Goal: Communication & Community: Participate in discussion

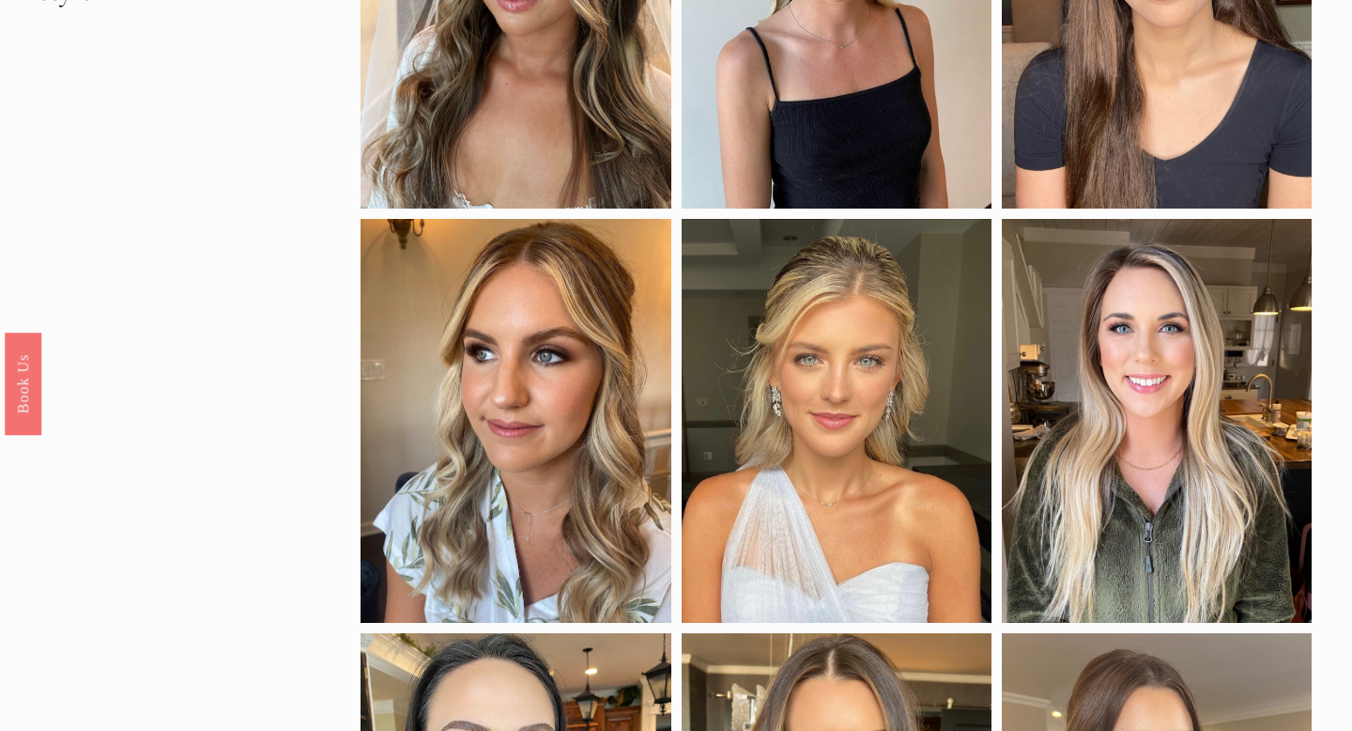
scroll to position [256, 0]
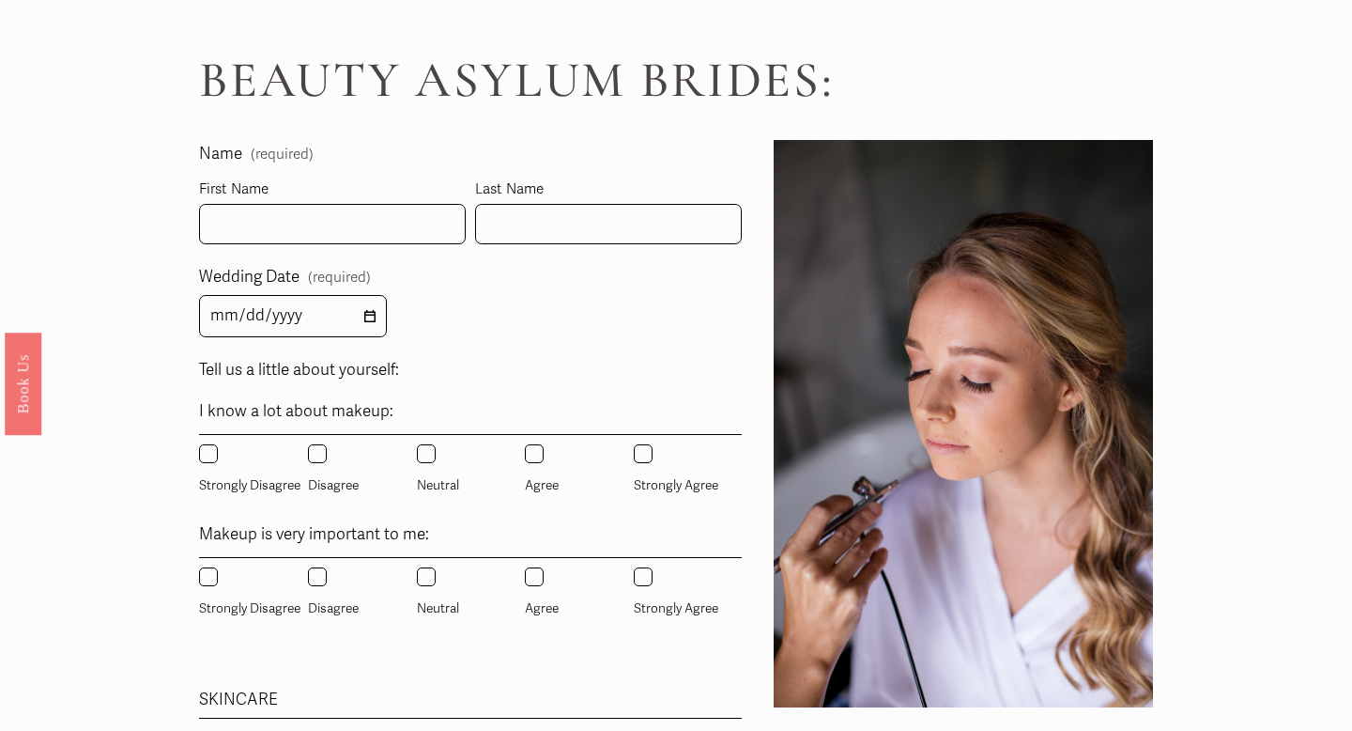
scroll to position [1079, 0]
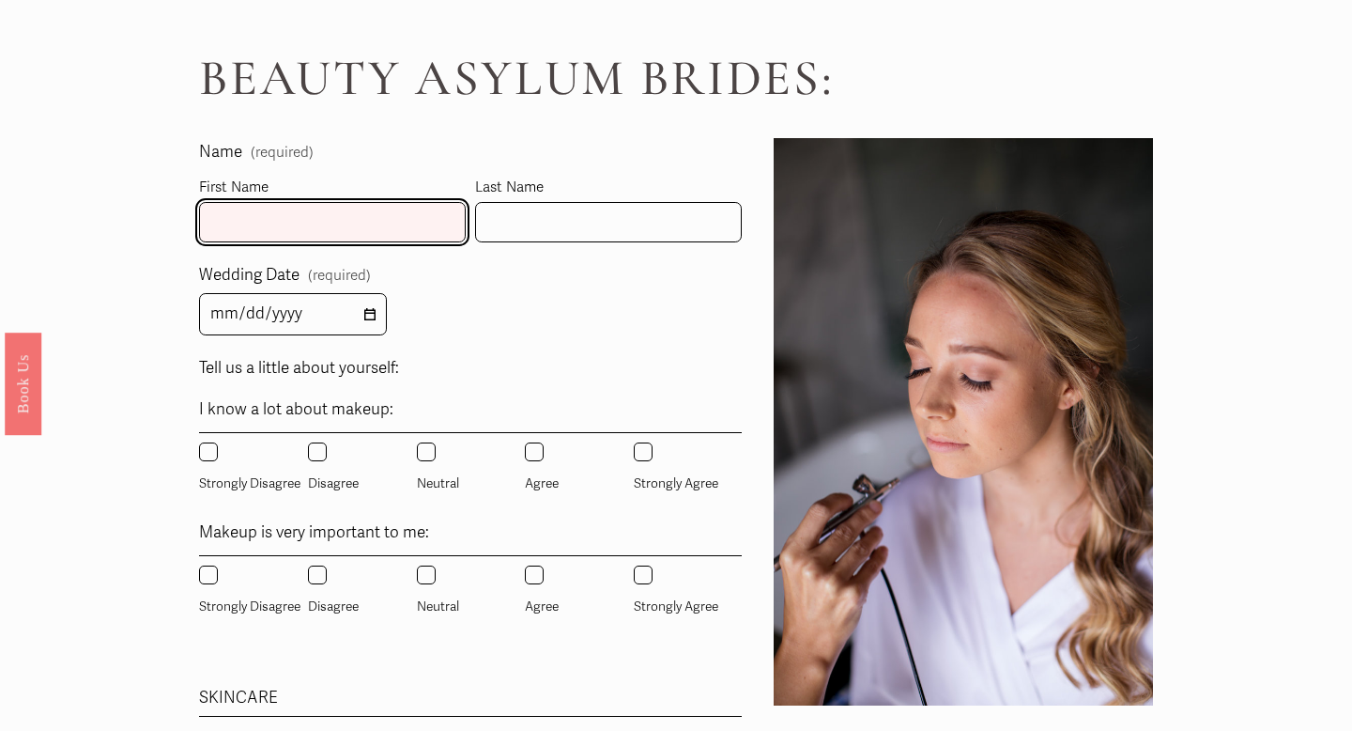
click at [372, 217] on input "First Name" at bounding box center [332, 222] width 267 height 40
type input "Jordan"
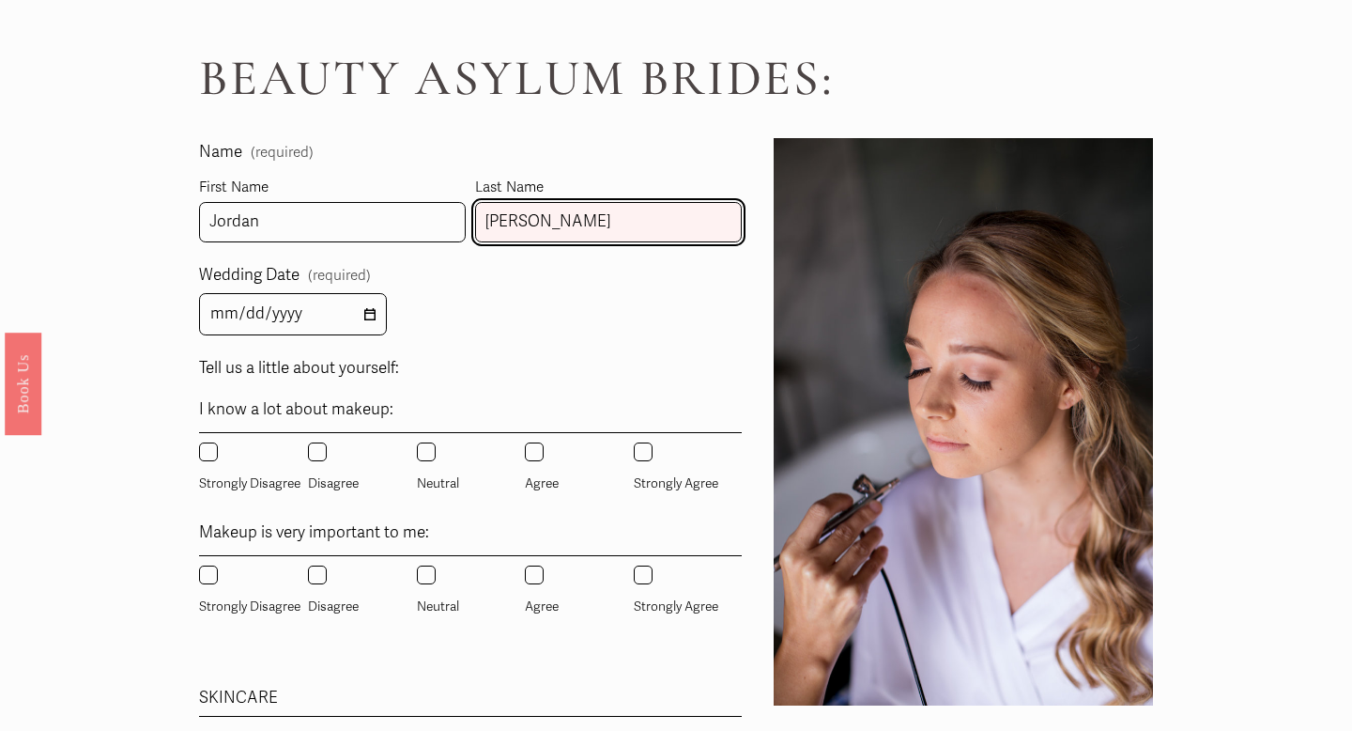
type input "Morgan"
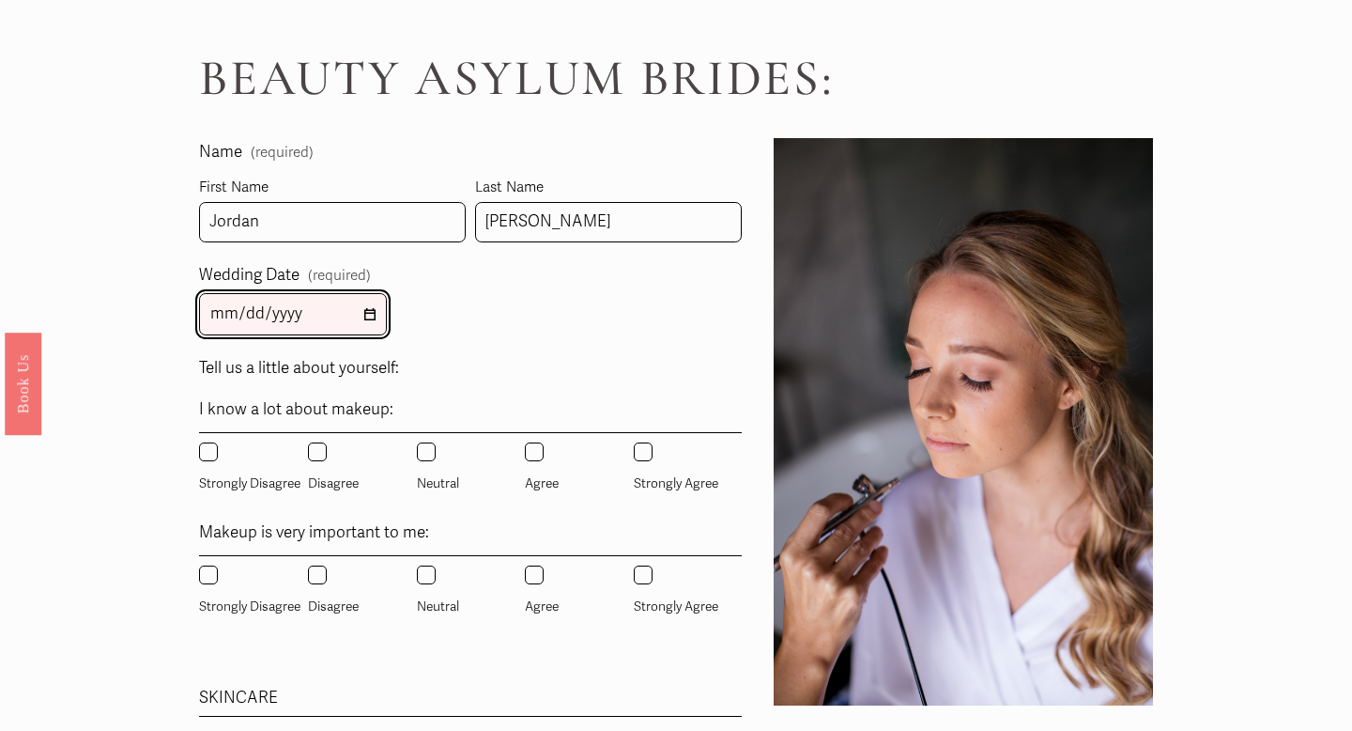
click at [366, 311] on input "Wedding Date (required)" at bounding box center [293, 314] width 188 height 42
type input "2026-02-26"
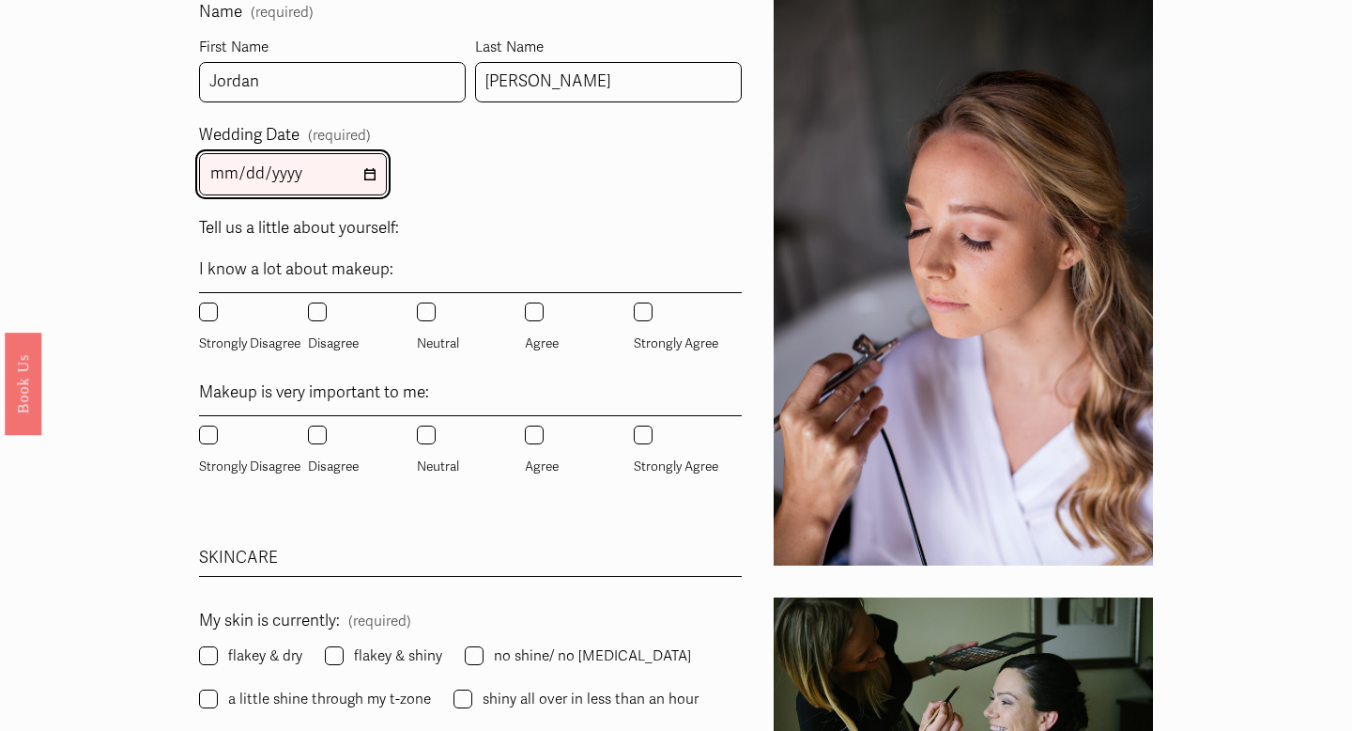
scroll to position [1221, 0]
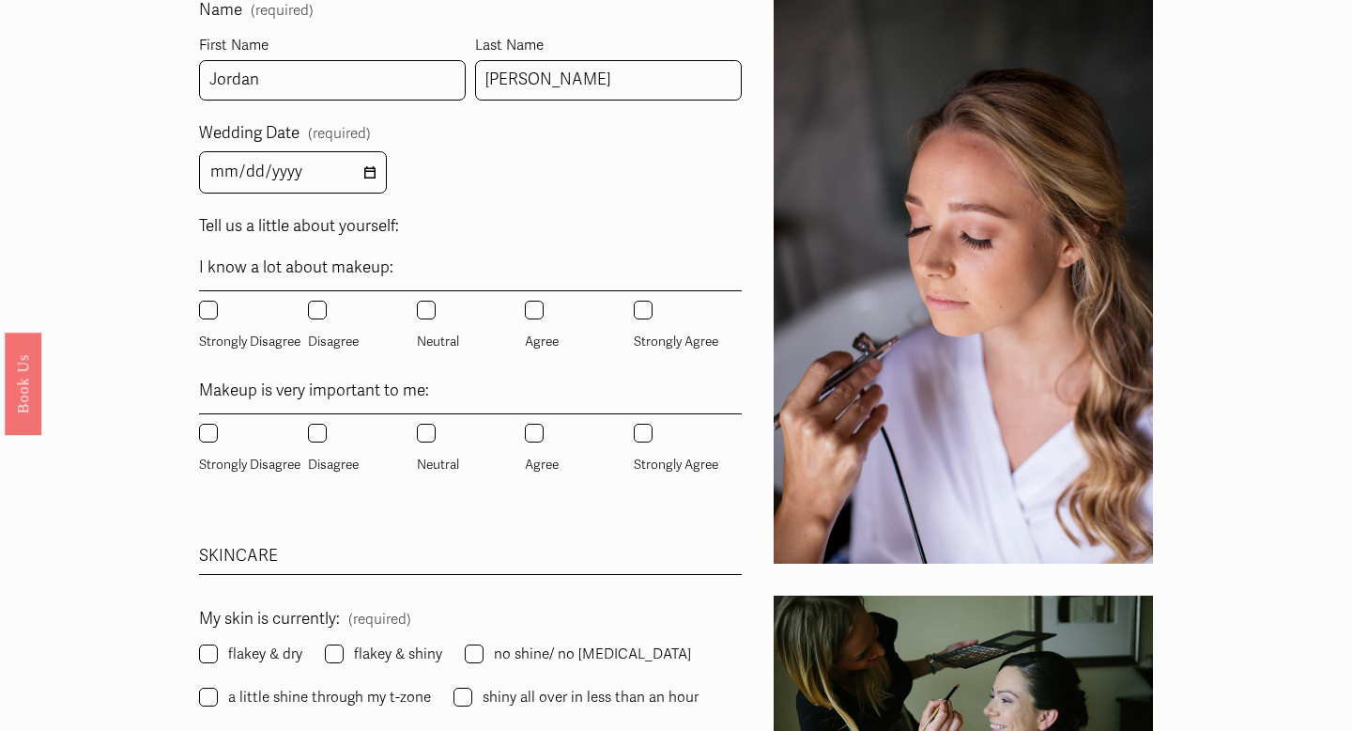
click at [315, 307] on input "Disagree" at bounding box center [317, 310] width 19 height 19
radio input "true"
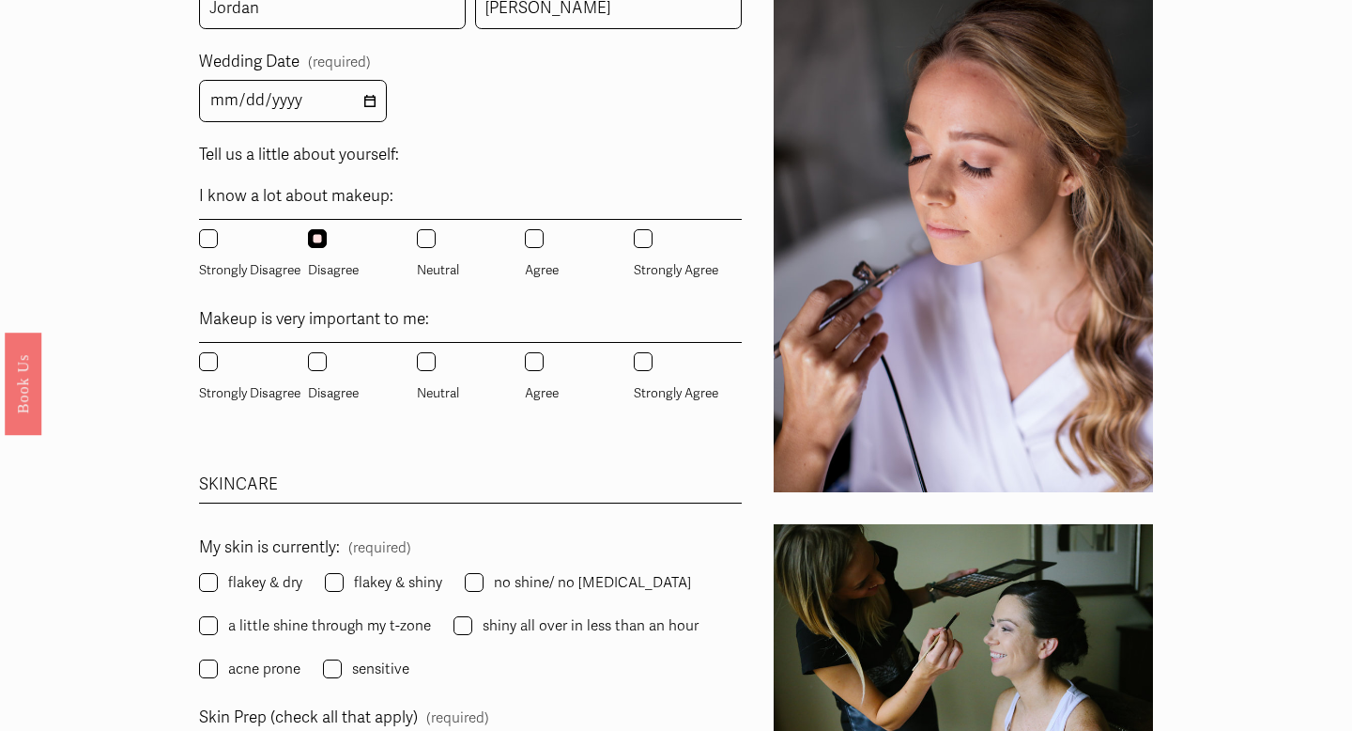
scroll to position [1291, 0]
click at [429, 360] on input "Neutral" at bounding box center [426, 362] width 19 height 19
radio input "true"
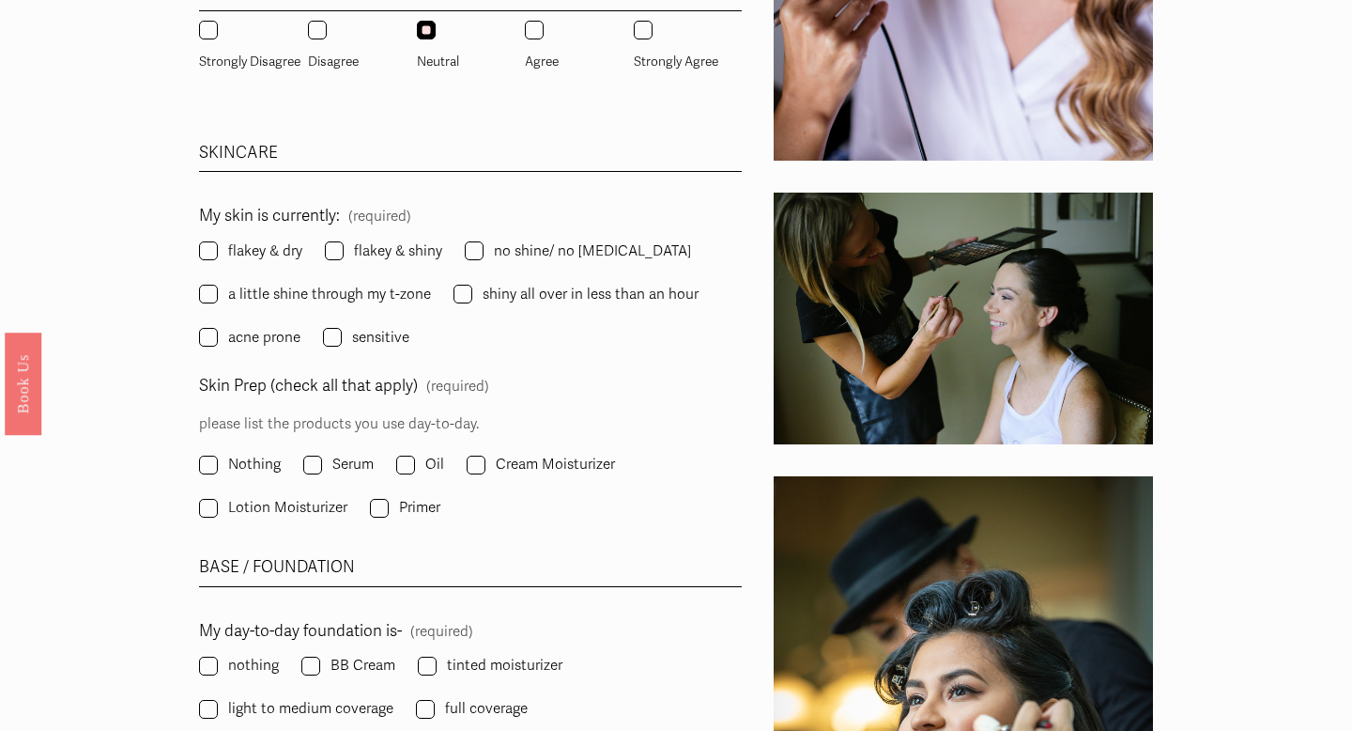
scroll to position [1627, 0]
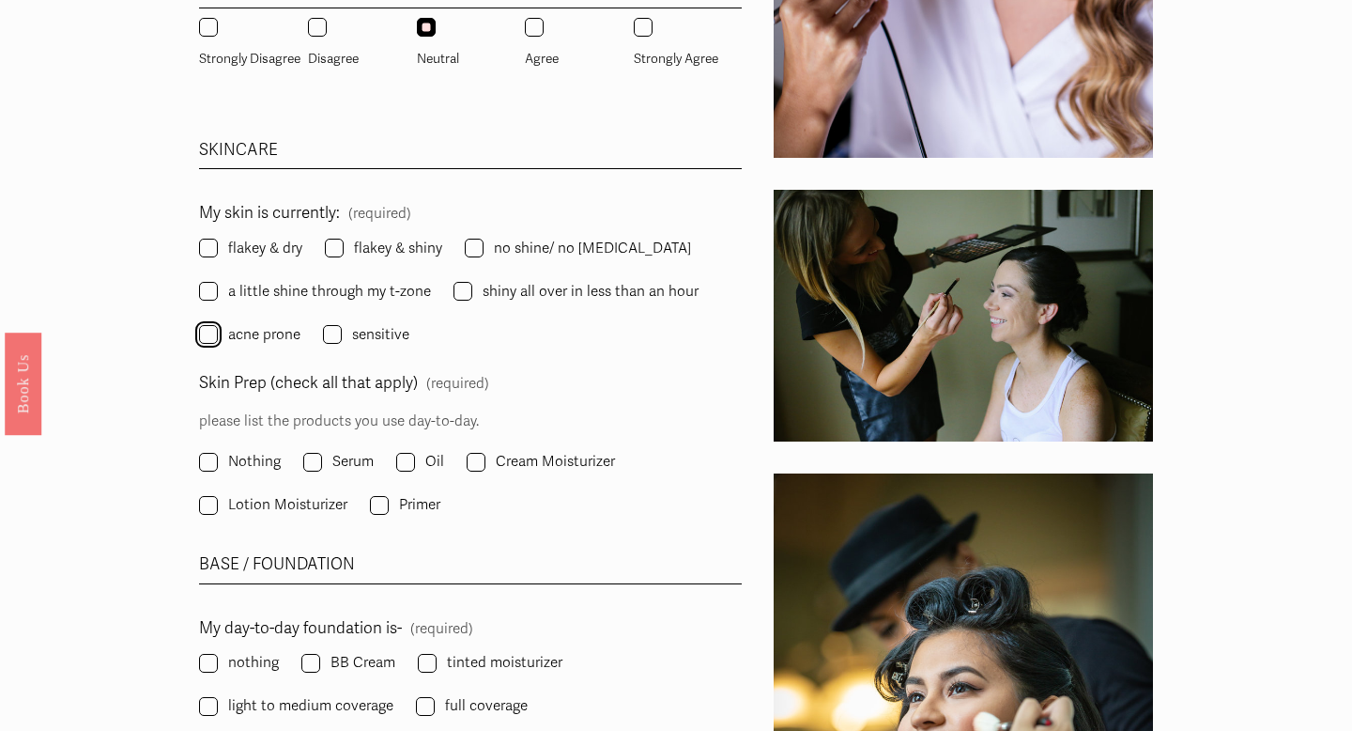
click at [213, 332] on input "acne prone" at bounding box center [208, 334] width 19 height 19
checkbox input "true"
click at [212, 291] on input "a little shine through my t-zone" at bounding box center [208, 291] width 19 height 19
checkbox input "true"
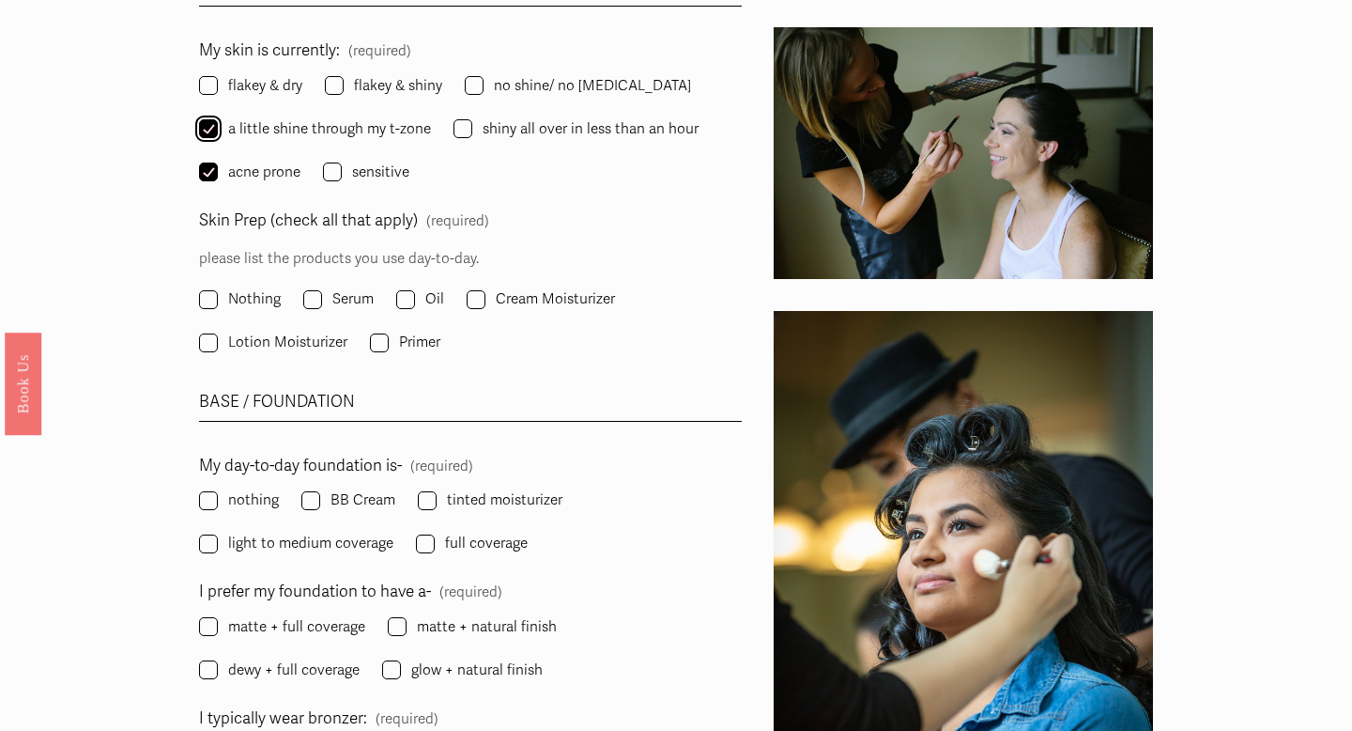
scroll to position [1799, 0]
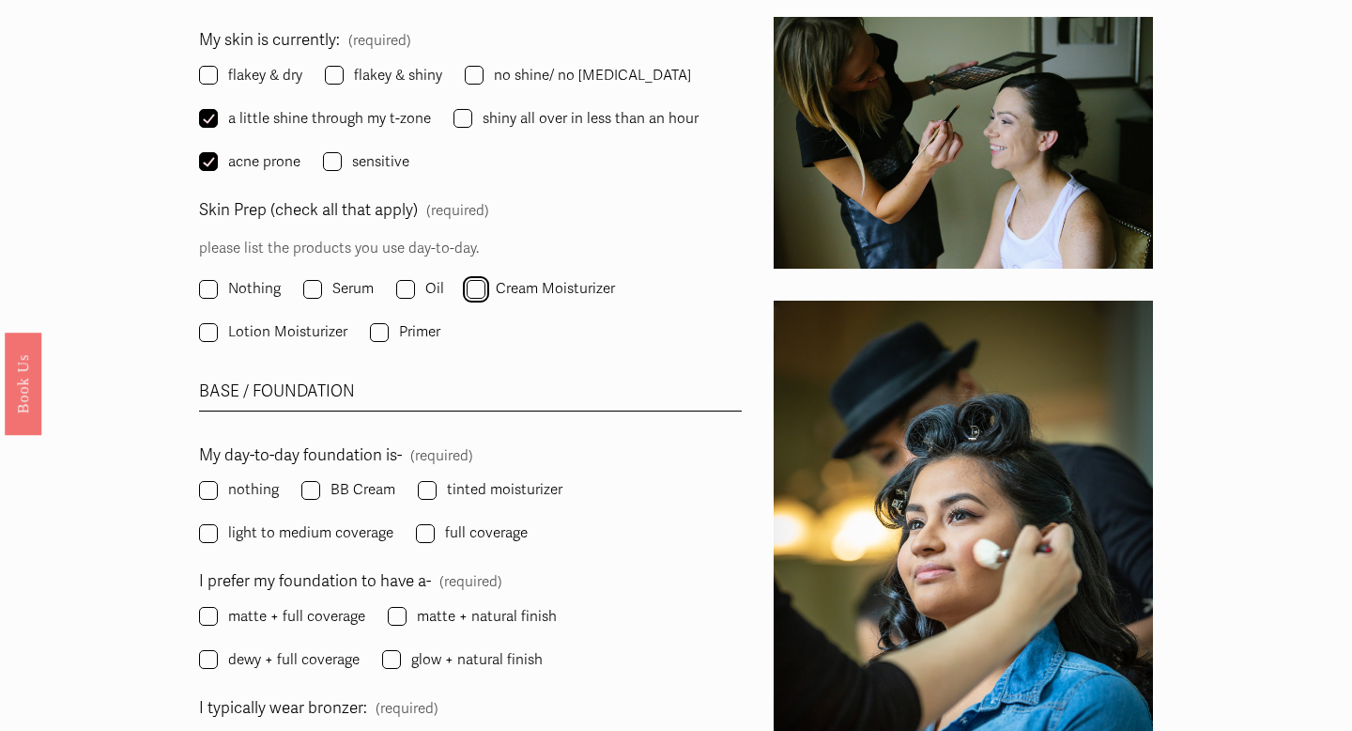
click at [476, 293] on input "Cream Moisturizer" at bounding box center [476, 289] width 19 height 19
checkbox input "true"
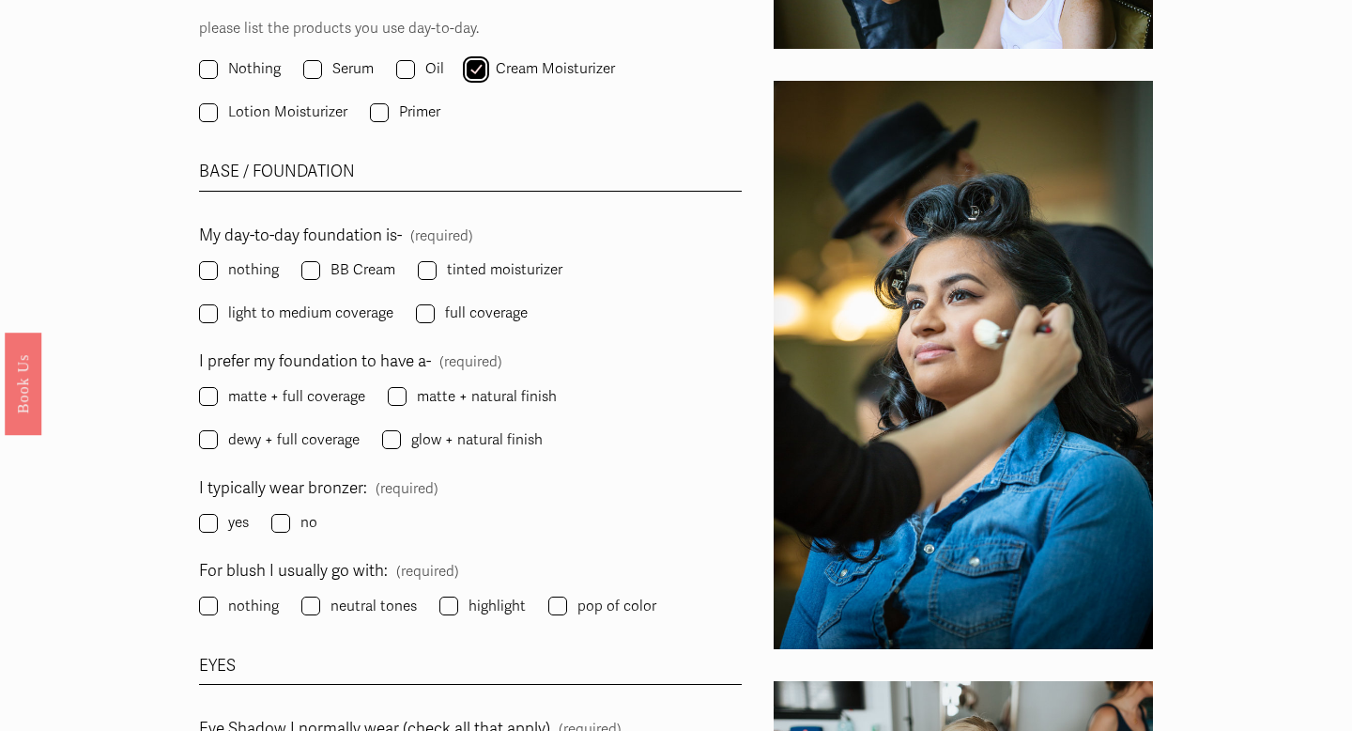
scroll to position [2030, 0]
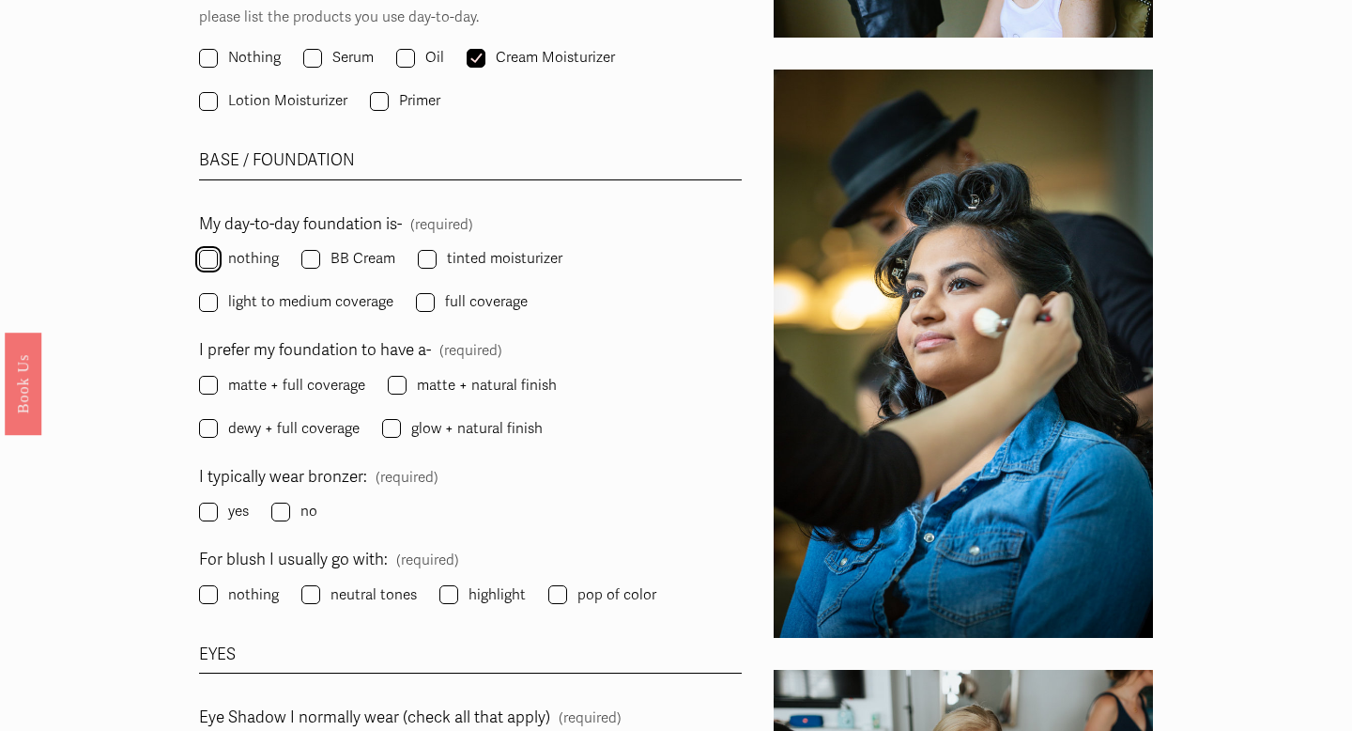
click at [209, 254] on input "nothing" at bounding box center [208, 259] width 19 height 19
checkbox input "true"
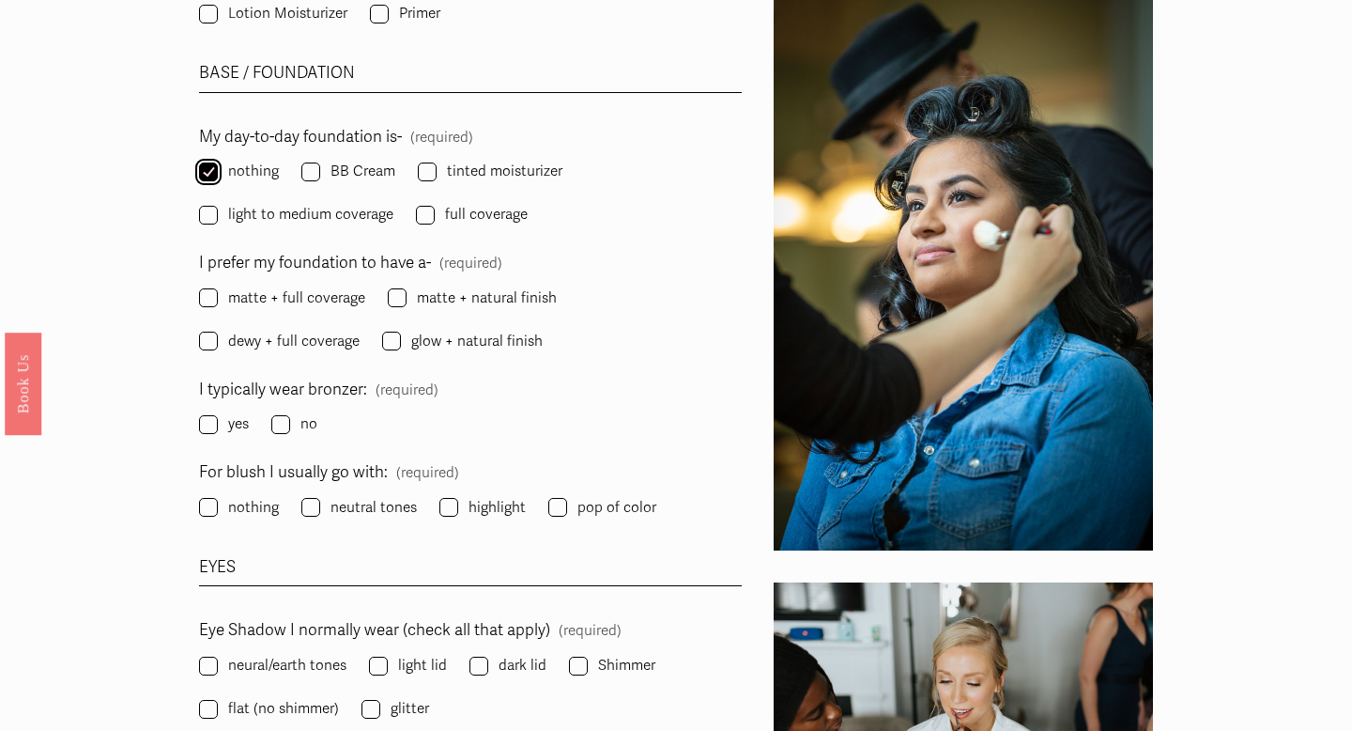
scroll to position [2124, 0]
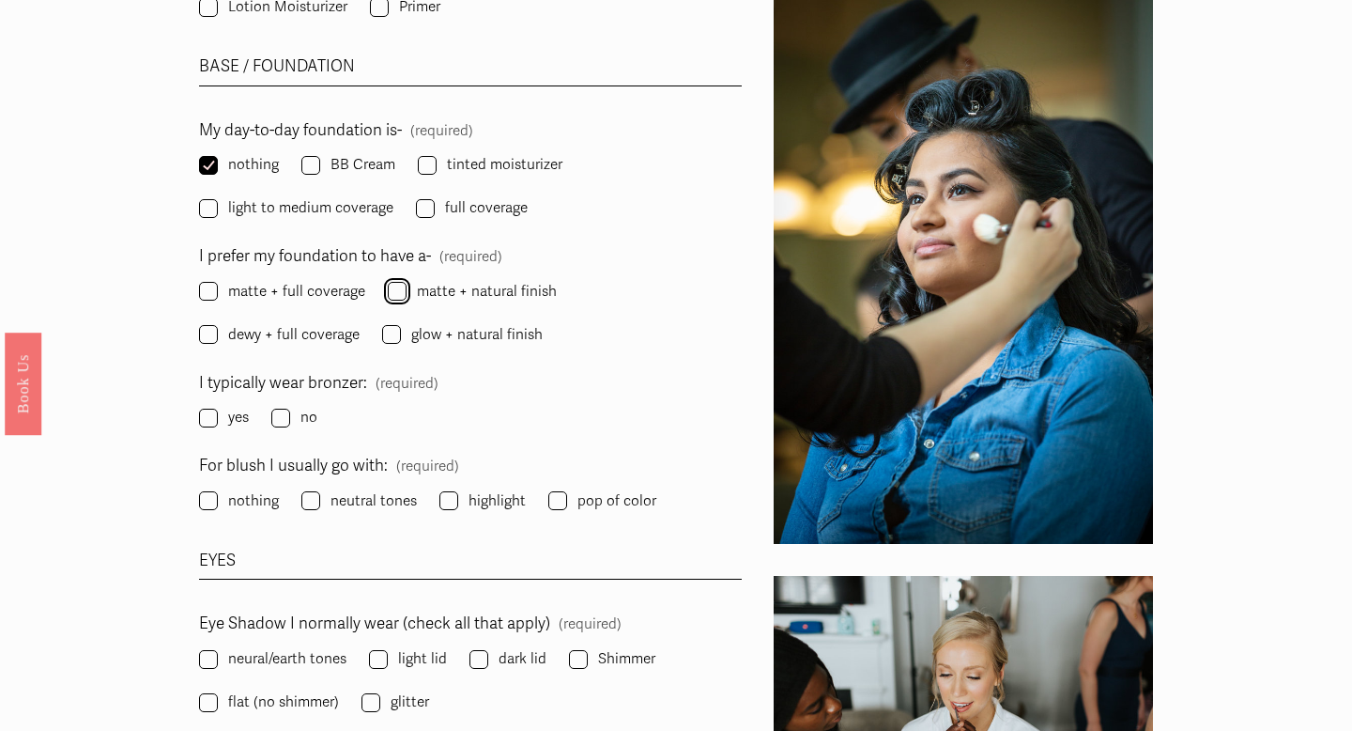
click at [398, 294] on input "matte + natural finish" at bounding box center [397, 291] width 19 height 19
checkbox input "true"
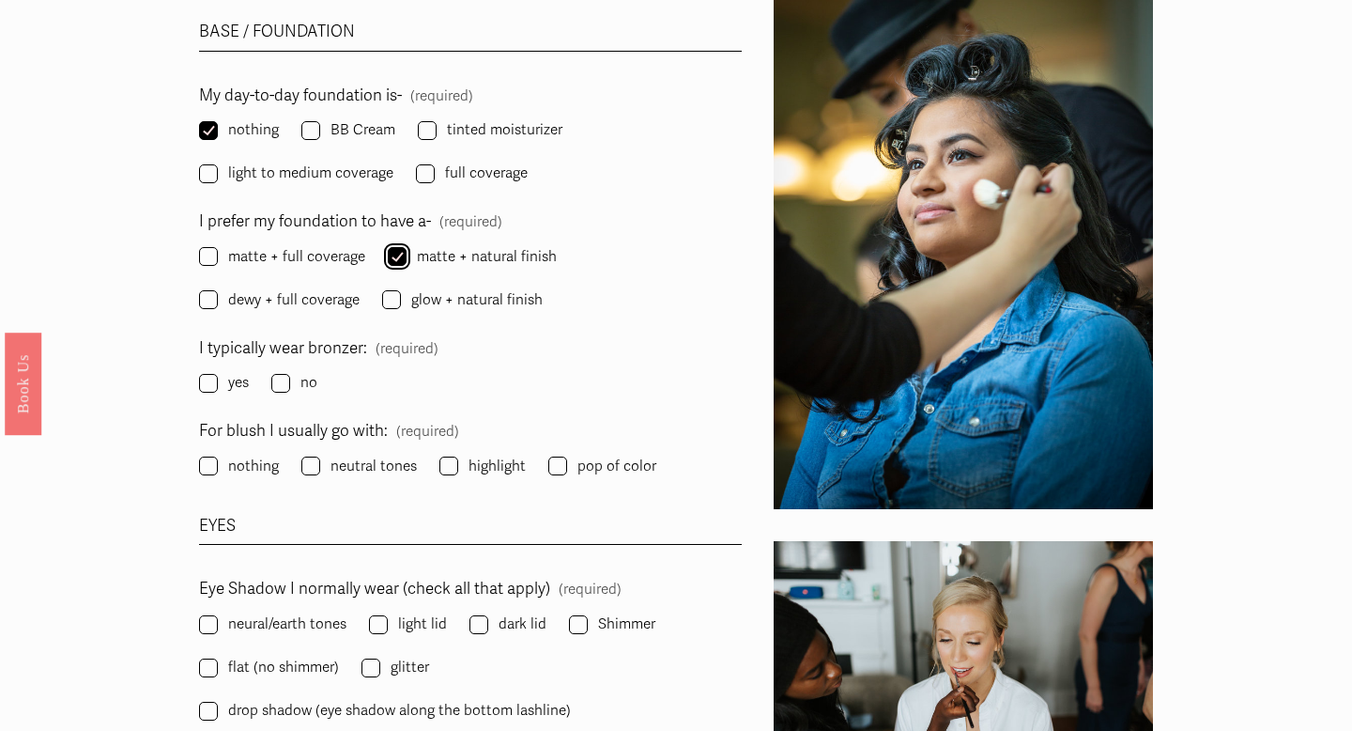
scroll to position [2202, 0]
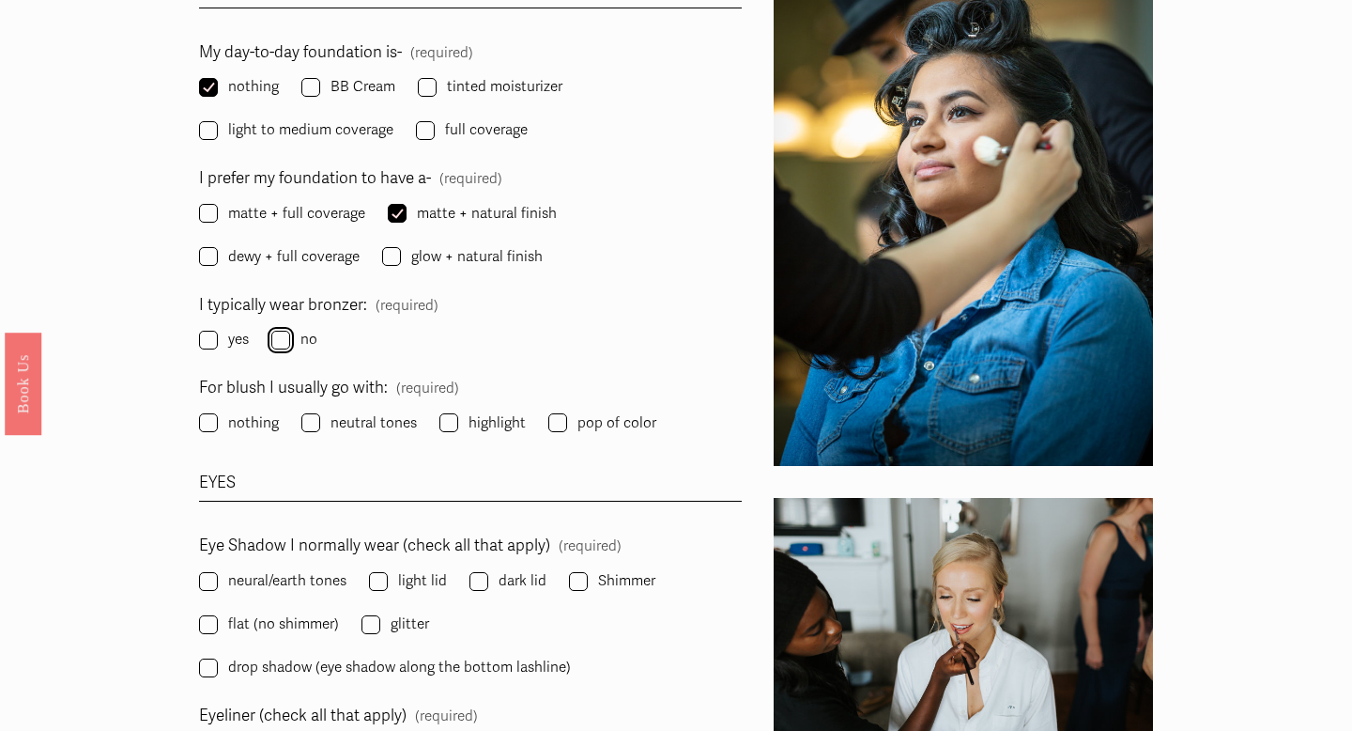
click at [281, 339] on input "no" at bounding box center [280, 340] width 19 height 19
checkbox input "true"
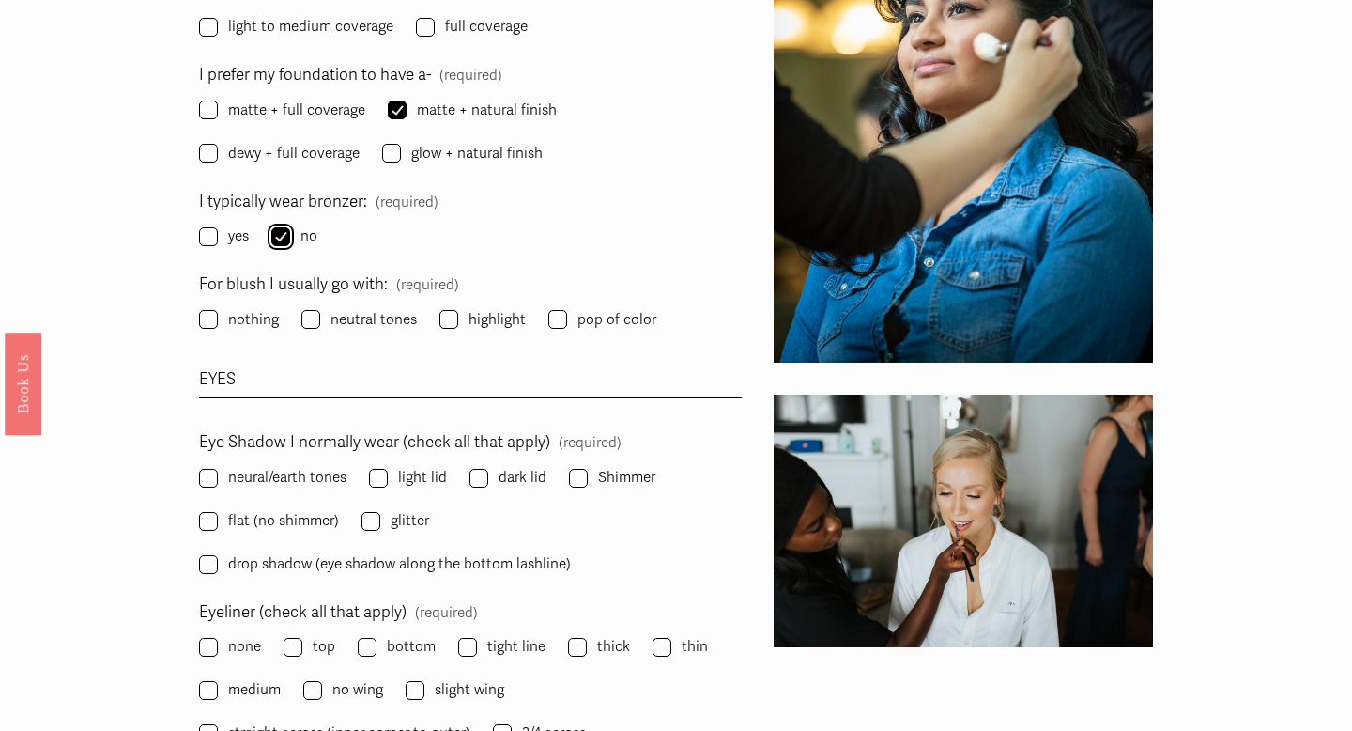
scroll to position [2309, 0]
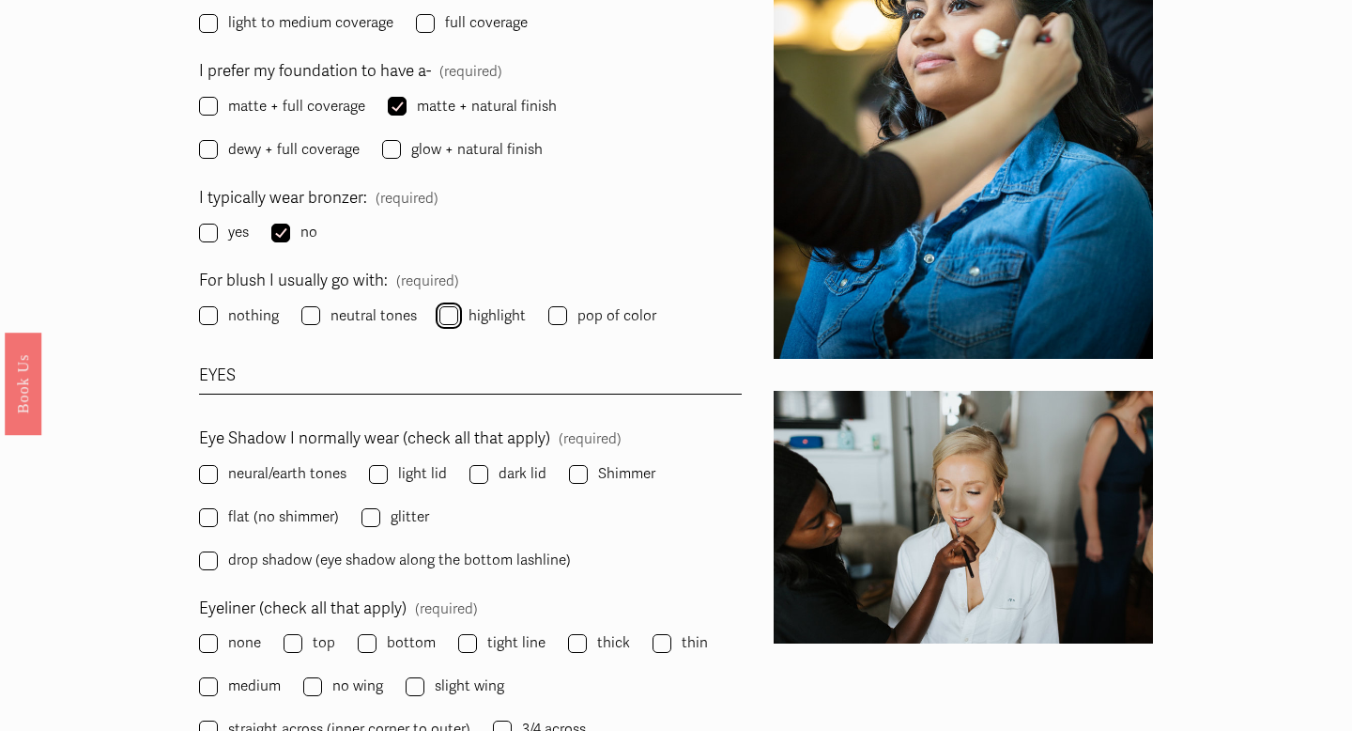
click at [449, 316] on input "highlight" at bounding box center [449, 315] width 19 height 19
checkbox input "true"
click at [317, 307] on input "neutral tones" at bounding box center [310, 315] width 19 height 19
checkbox input "true"
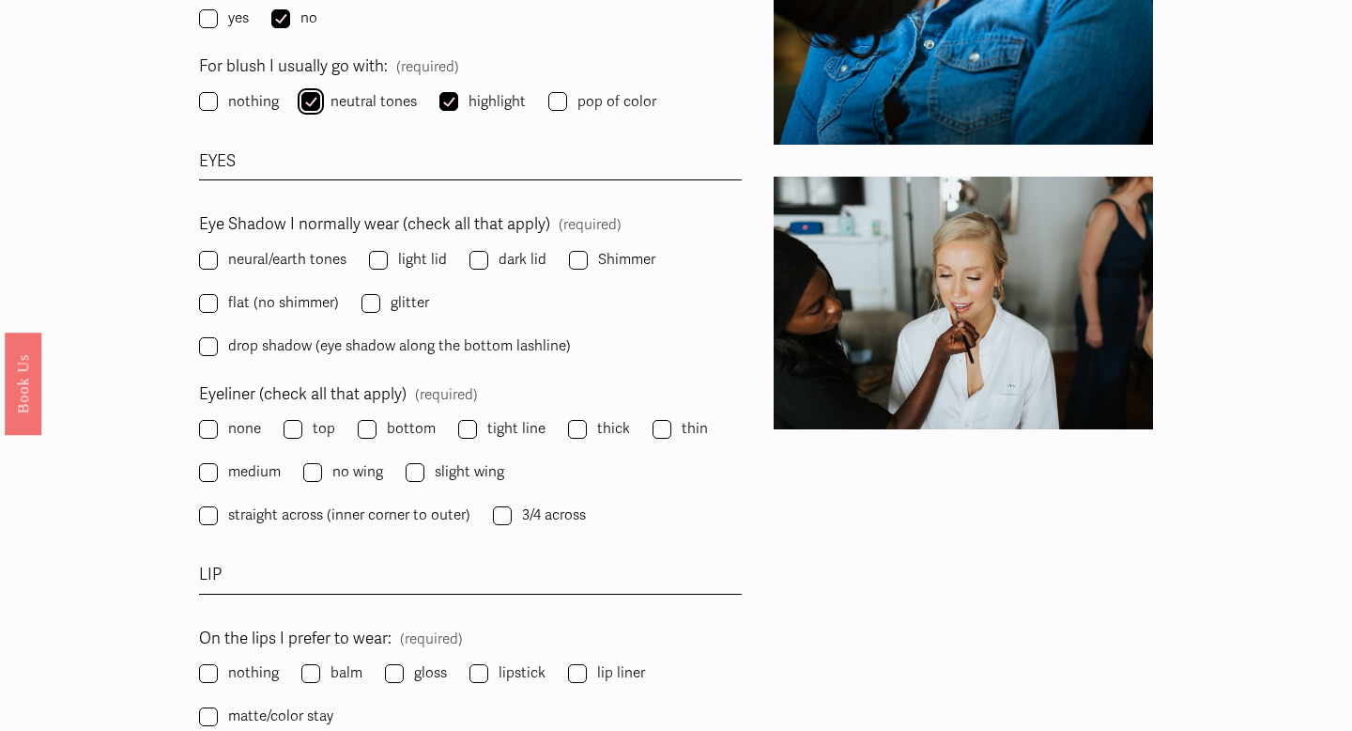
scroll to position [2527, 0]
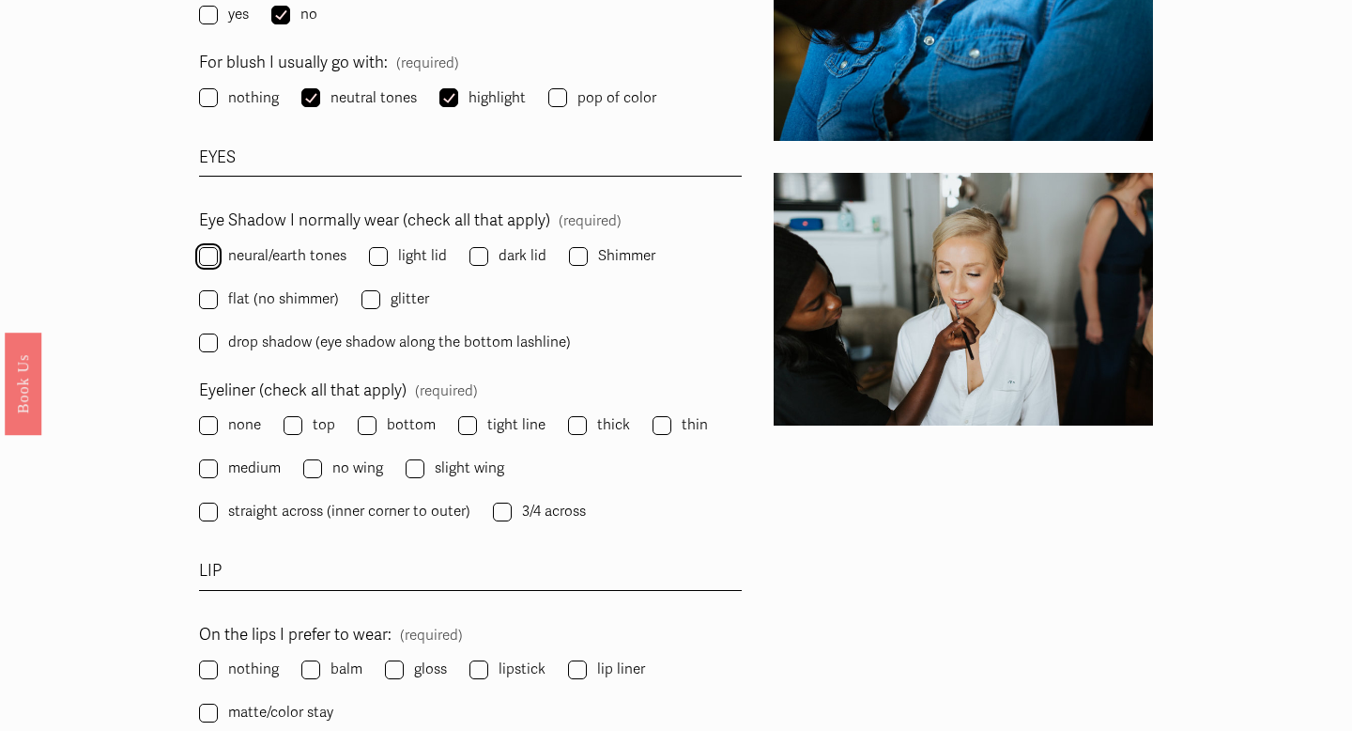
click at [215, 250] on input "neural/earth tones" at bounding box center [208, 256] width 19 height 19
checkbox input "true"
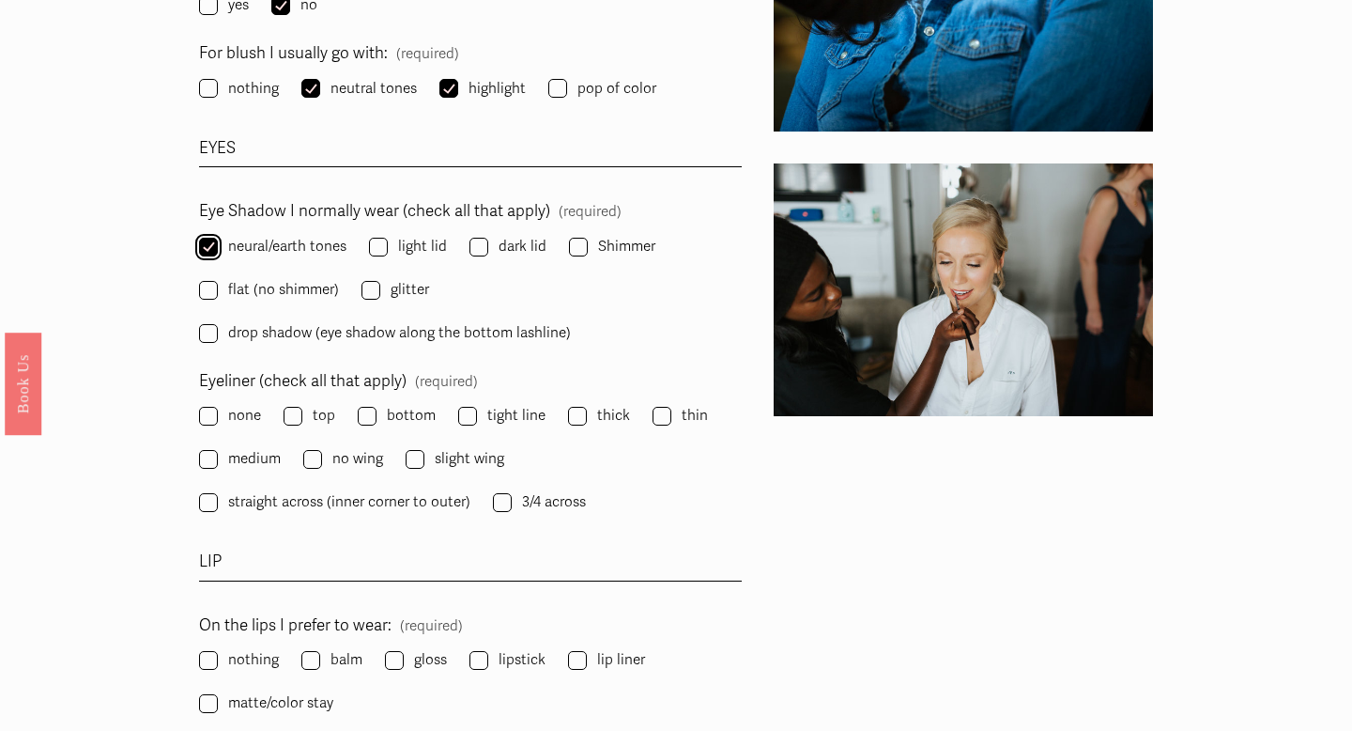
scroll to position [2544, 0]
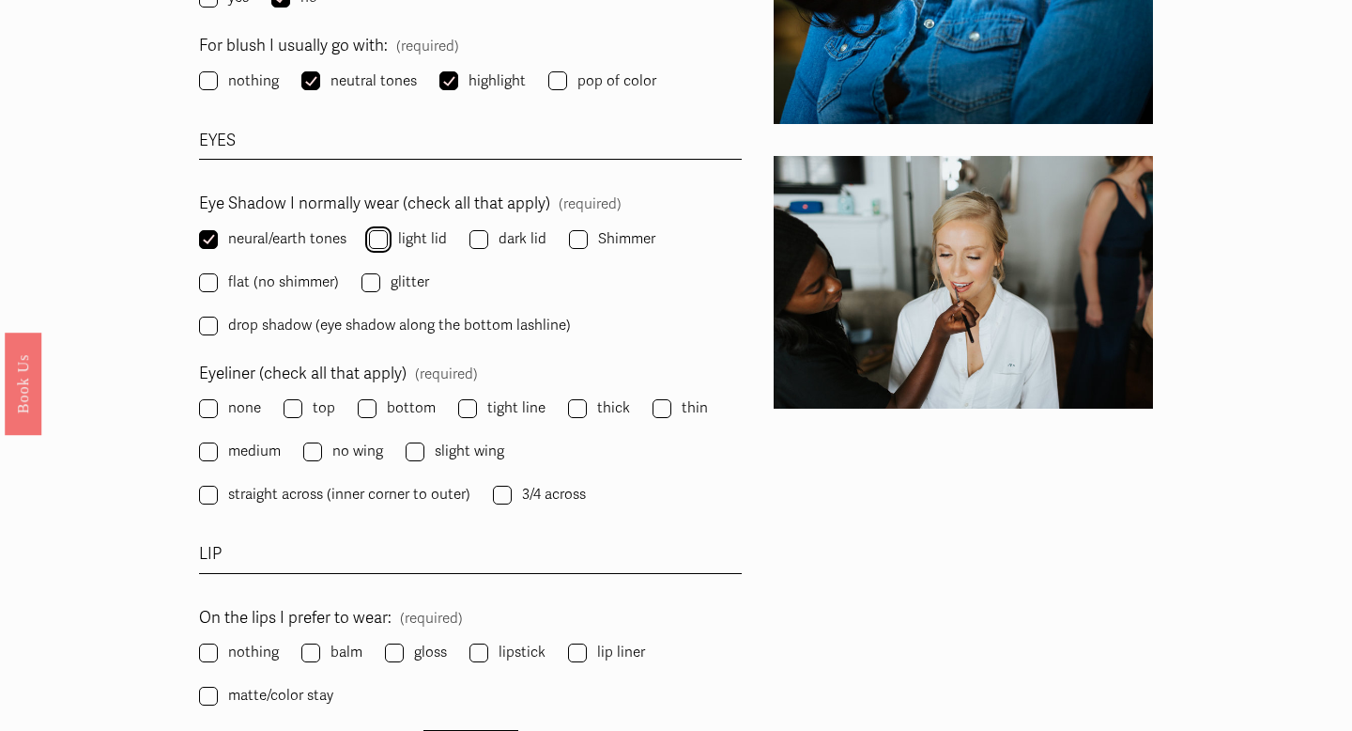
click at [378, 233] on input "light lid" at bounding box center [378, 239] width 19 height 19
checkbox input "true"
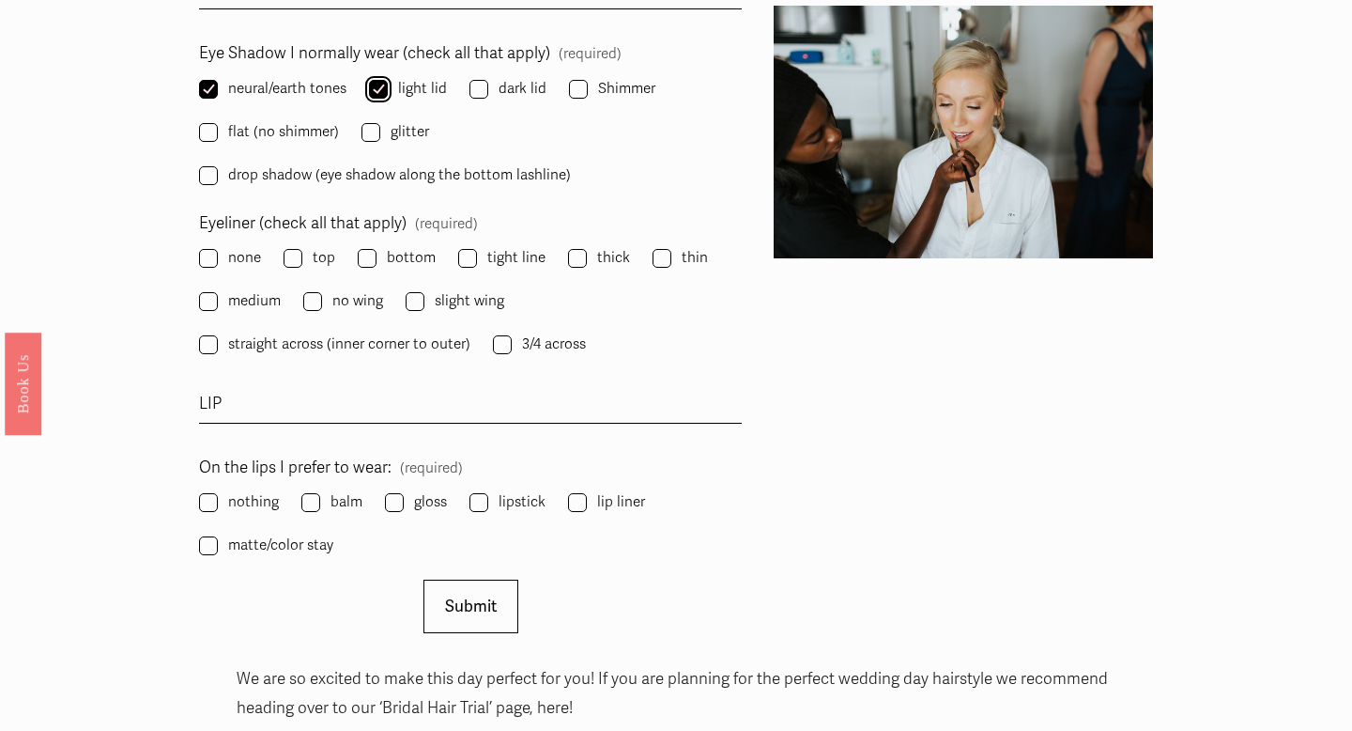
scroll to position [2698, 0]
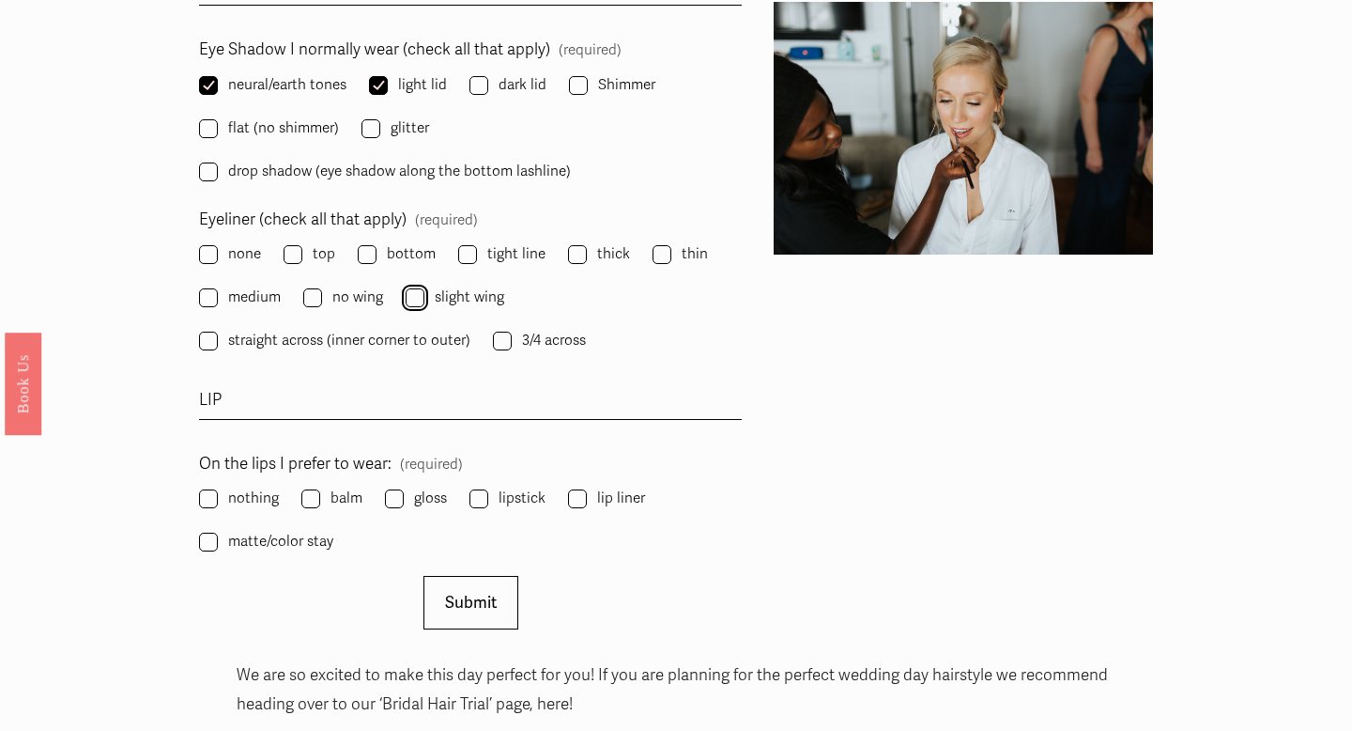
click at [420, 292] on input "slight wing" at bounding box center [415, 297] width 19 height 19
checkbox input "true"
click at [288, 245] on input "top" at bounding box center [293, 254] width 19 height 19
checkbox input "true"
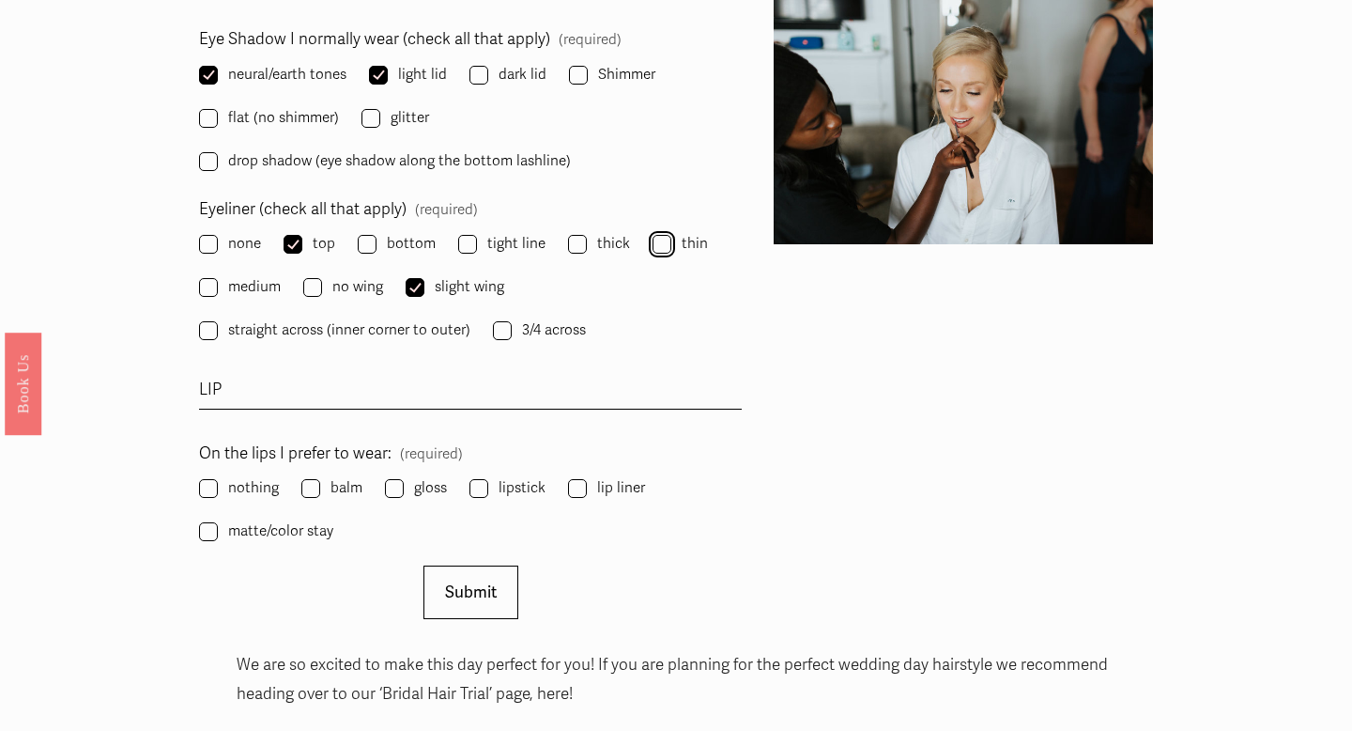
click at [653, 236] on input "thin" at bounding box center [662, 244] width 19 height 19
checkbox input "true"
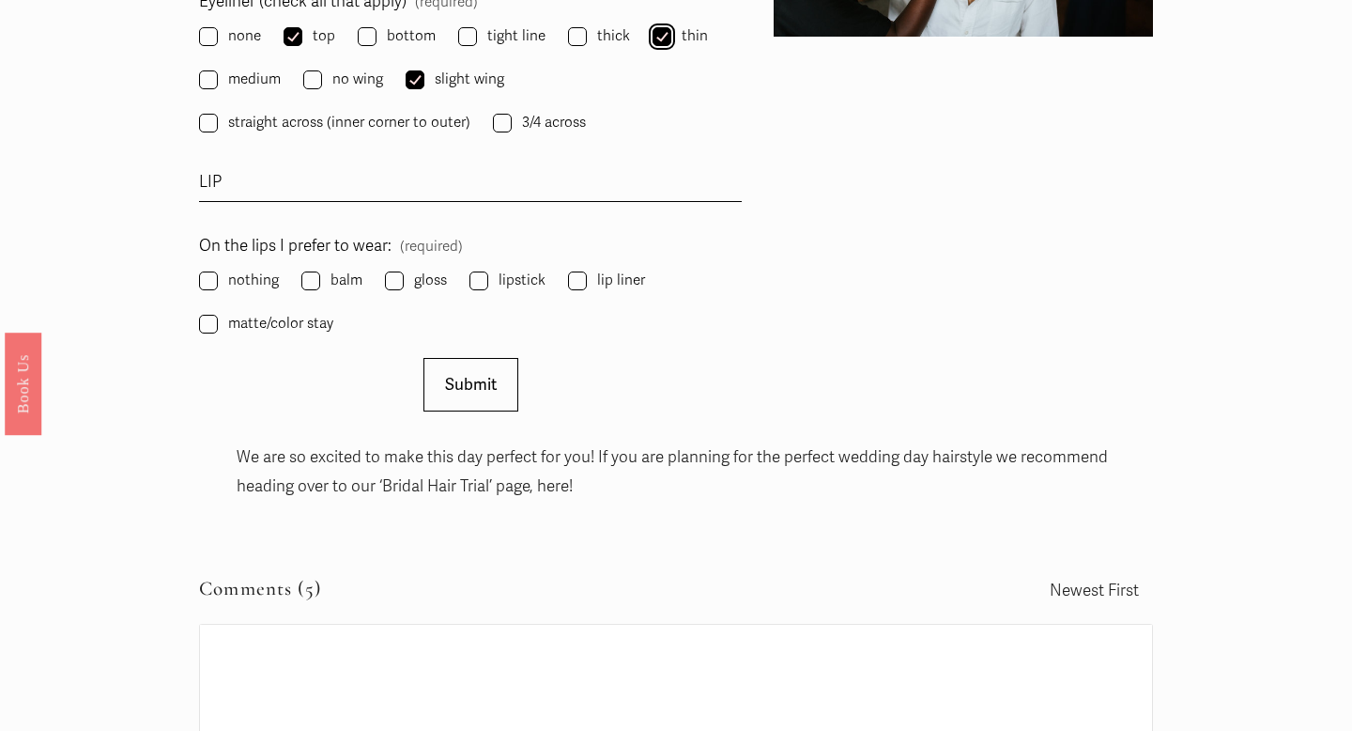
scroll to position [2923, 0]
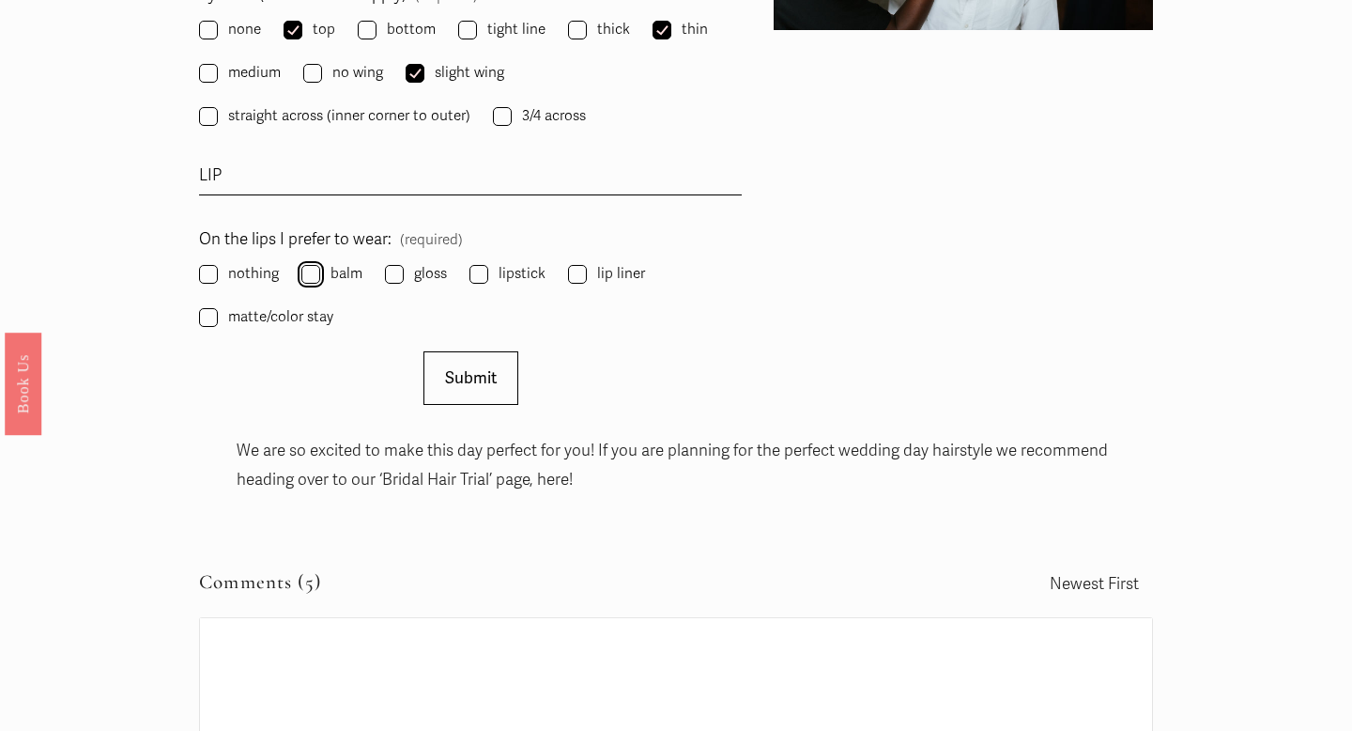
click at [307, 270] on input "balm" at bounding box center [310, 274] width 19 height 19
checkbox input "true"
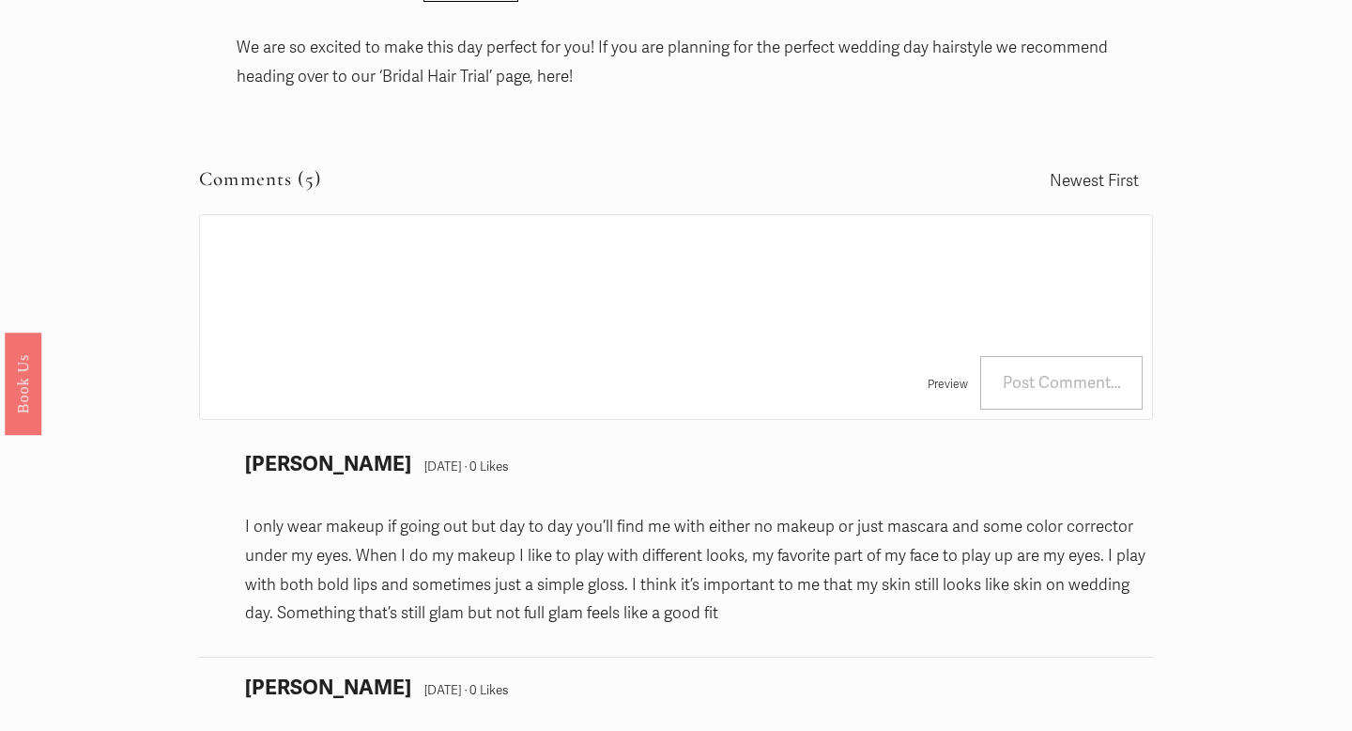
scroll to position [3331, 0]
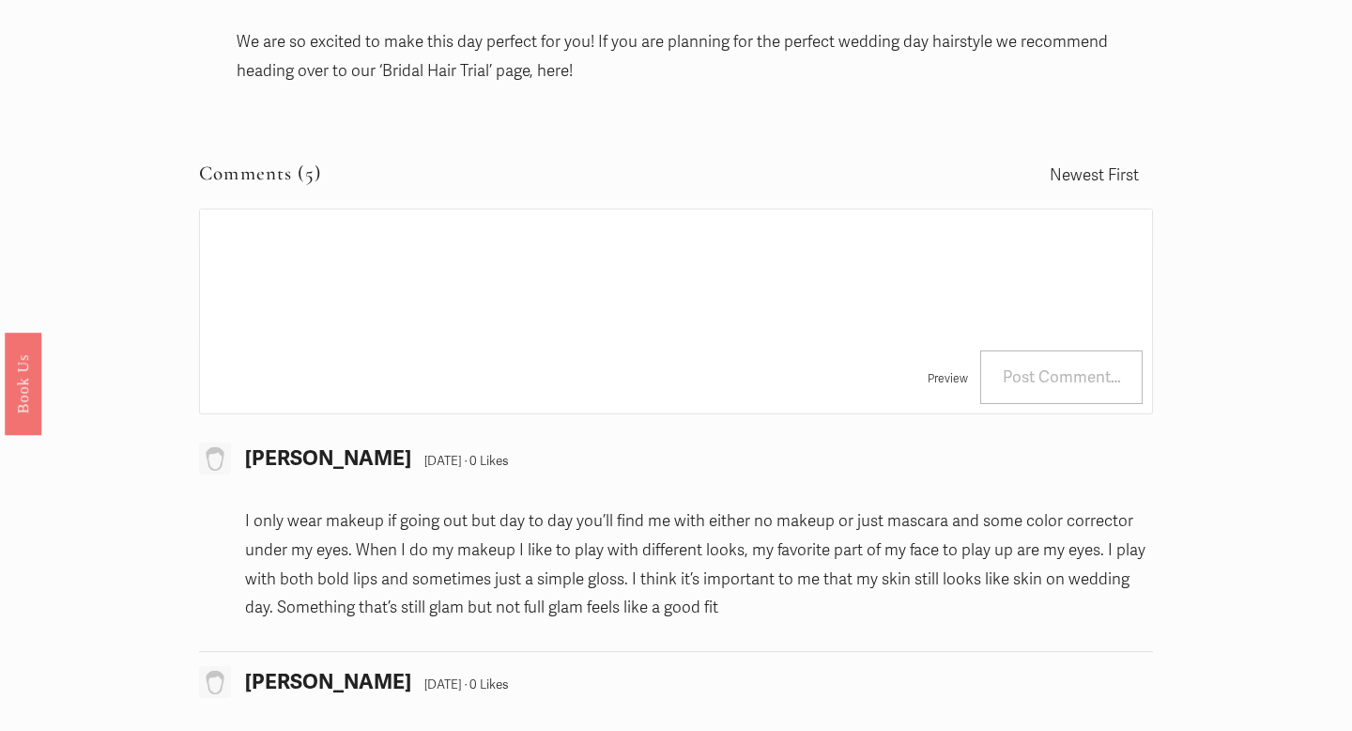
click at [551, 353] on div "Preview Post Comment…" at bounding box center [675, 377] width 953 height 73
click at [437, 254] on textarea at bounding box center [675, 274] width 951 height 131
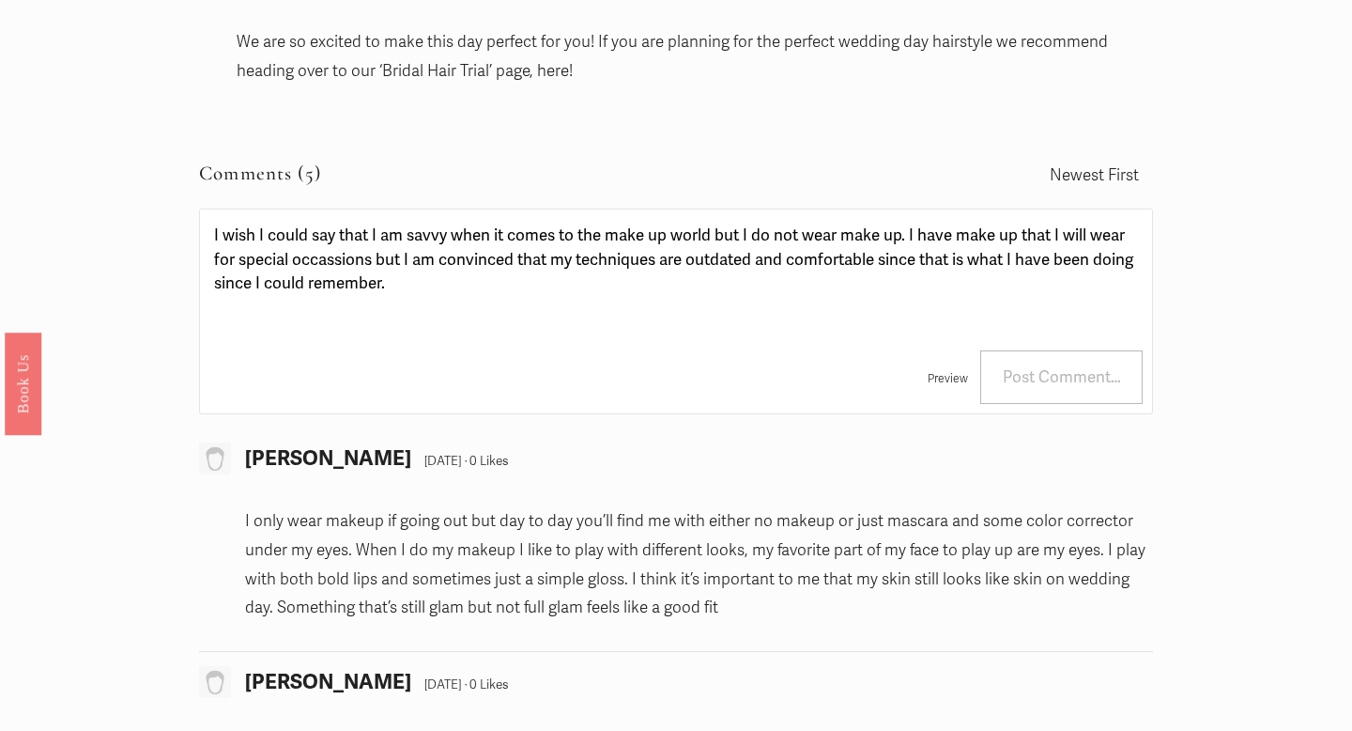
click at [334, 250] on textarea "I wish I could say that I am savvy when it comes to the make up world but I do …" at bounding box center [675, 274] width 951 height 131
click at [316, 252] on textarea "I wish I could say that I am savvy when it comes to the make up world but I do …" at bounding box center [675, 274] width 951 height 131
click at [409, 280] on textarea "I wish I could say that I am savvy when it comes to the make up world but I do …" at bounding box center [675, 274] width 951 height 131
click at [643, 227] on textarea "I wish I could say that I am savvy when it comes to the make up world but I do …" at bounding box center [675, 274] width 951 height 131
click at [653, 230] on textarea "I wish I could say that I am savvy when it comes to the make- up world but I do…" at bounding box center [675, 274] width 951 height 131
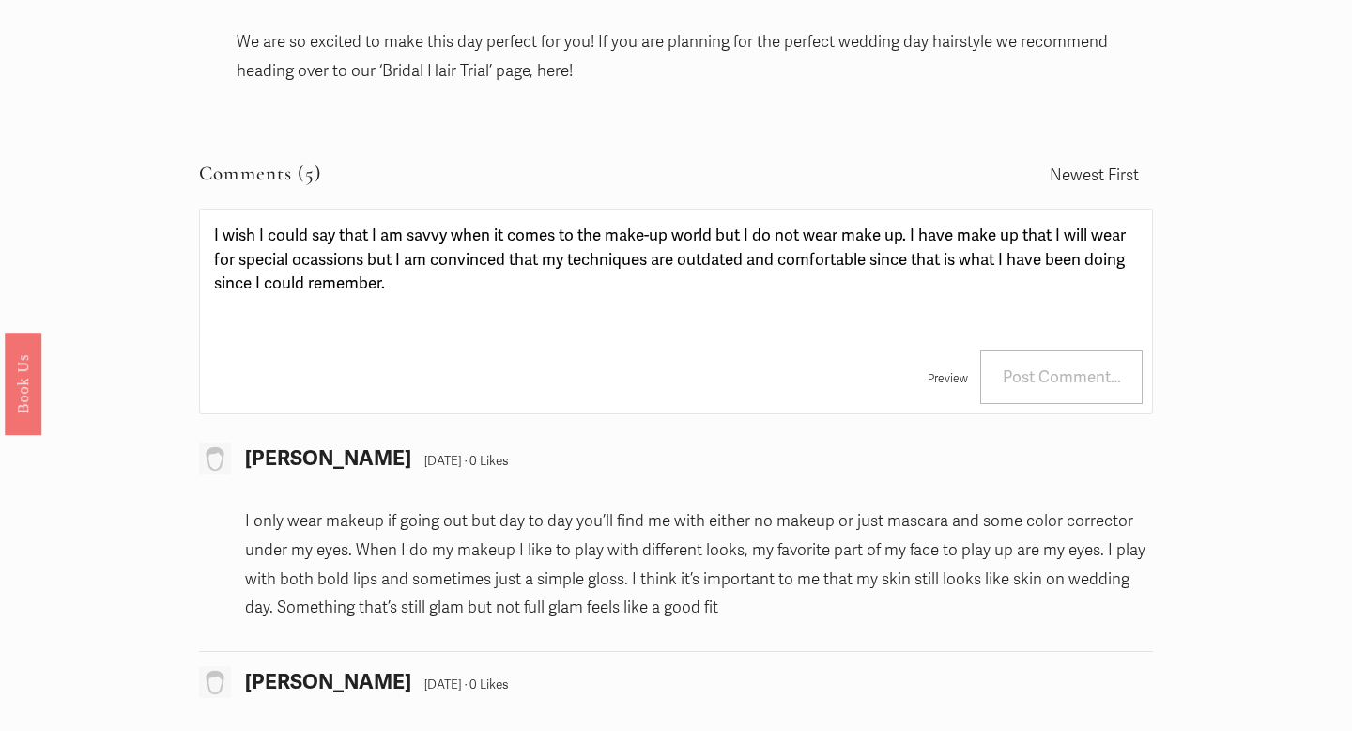
click at [884, 228] on textarea "I wish I could say that I am savvy when it comes to the make-up world but I do …" at bounding box center [675, 274] width 951 height 131
click at [998, 227] on textarea "I wish I could say that I am savvy when it comes to the make-up world but I do …" at bounding box center [675, 274] width 951 height 131
click at [323, 255] on textarea "I wish I could say that I am savvy when it comes to the make-up world but I do …" at bounding box center [675, 274] width 951 height 131
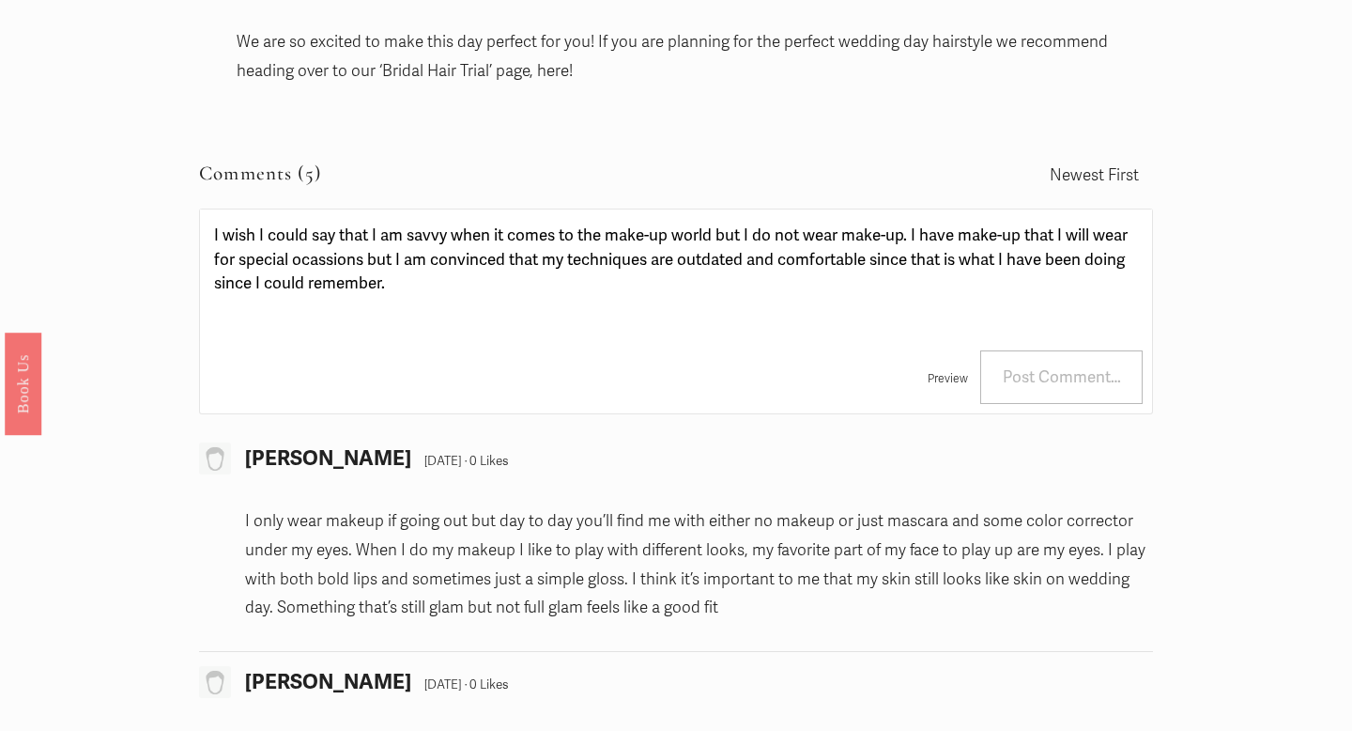
click at [328, 254] on textarea "I wish I could say that I am savvy when it comes to the make-up world but I do …" at bounding box center [675, 274] width 951 height 131
click at [415, 268] on textarea "I wish I could say that I am savvy when it comes to the make-up world but I do …" at bounding box center [675, 274] width 951 height 131
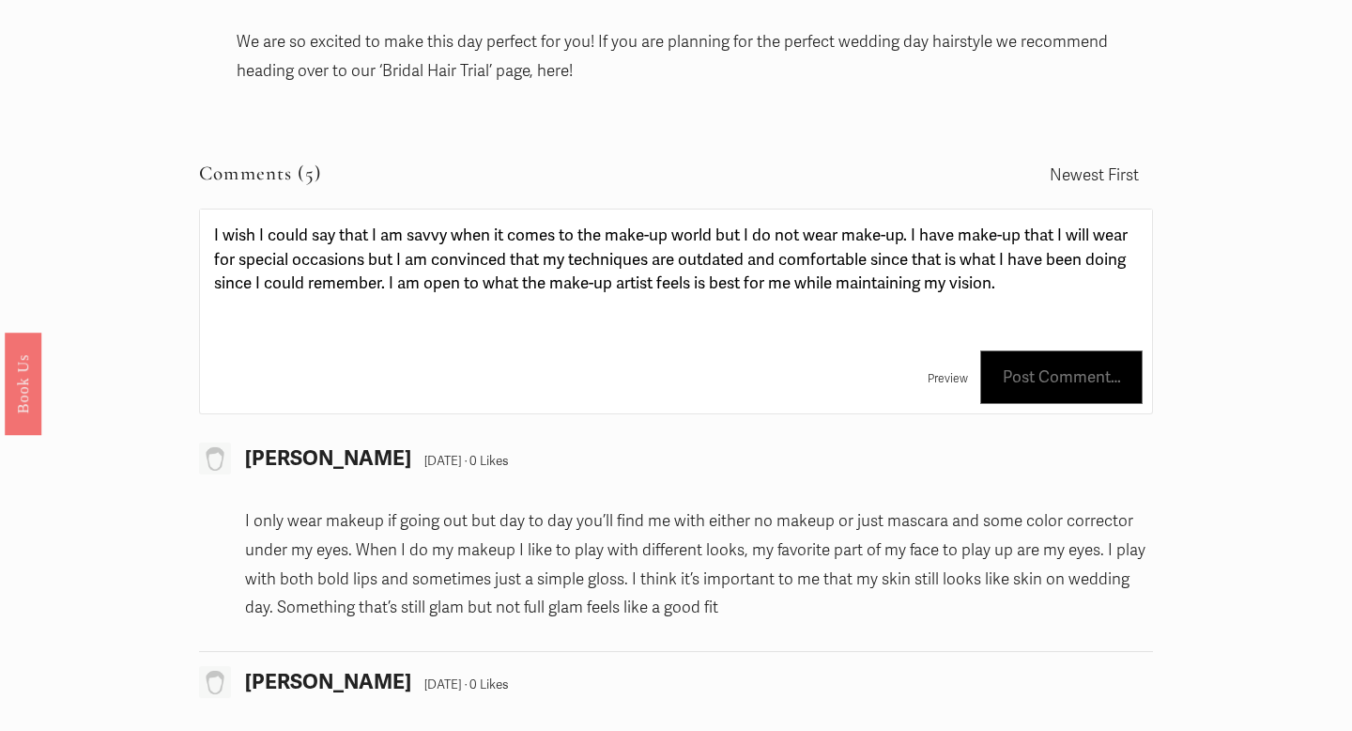
type textarea "I wish I could say that I am savvy when it comes to the make-up world but I do …"
click at [1011, 375] on span "Post Comment…" at bounding box center [1061, 377] width 162 height 54
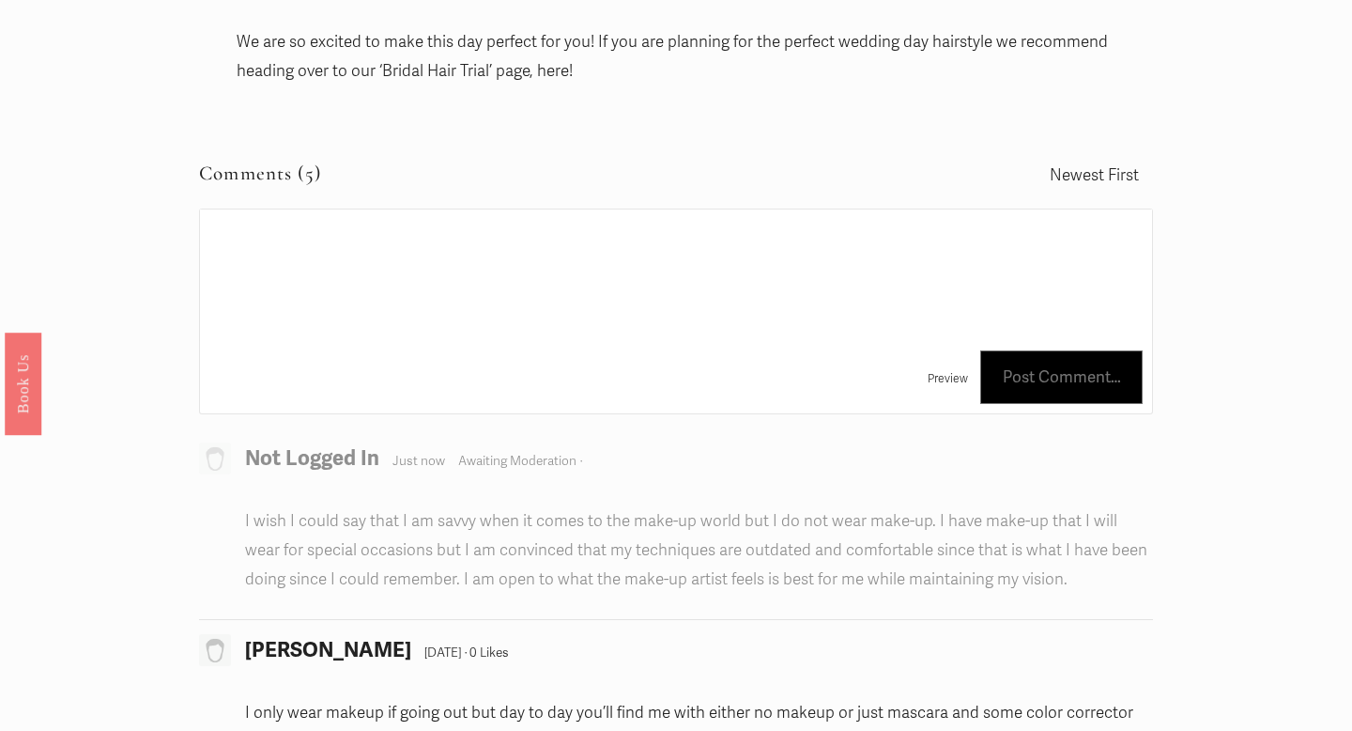
type textarea "I wish I could say that I am savvy when it comes to the make-up world but I do …"
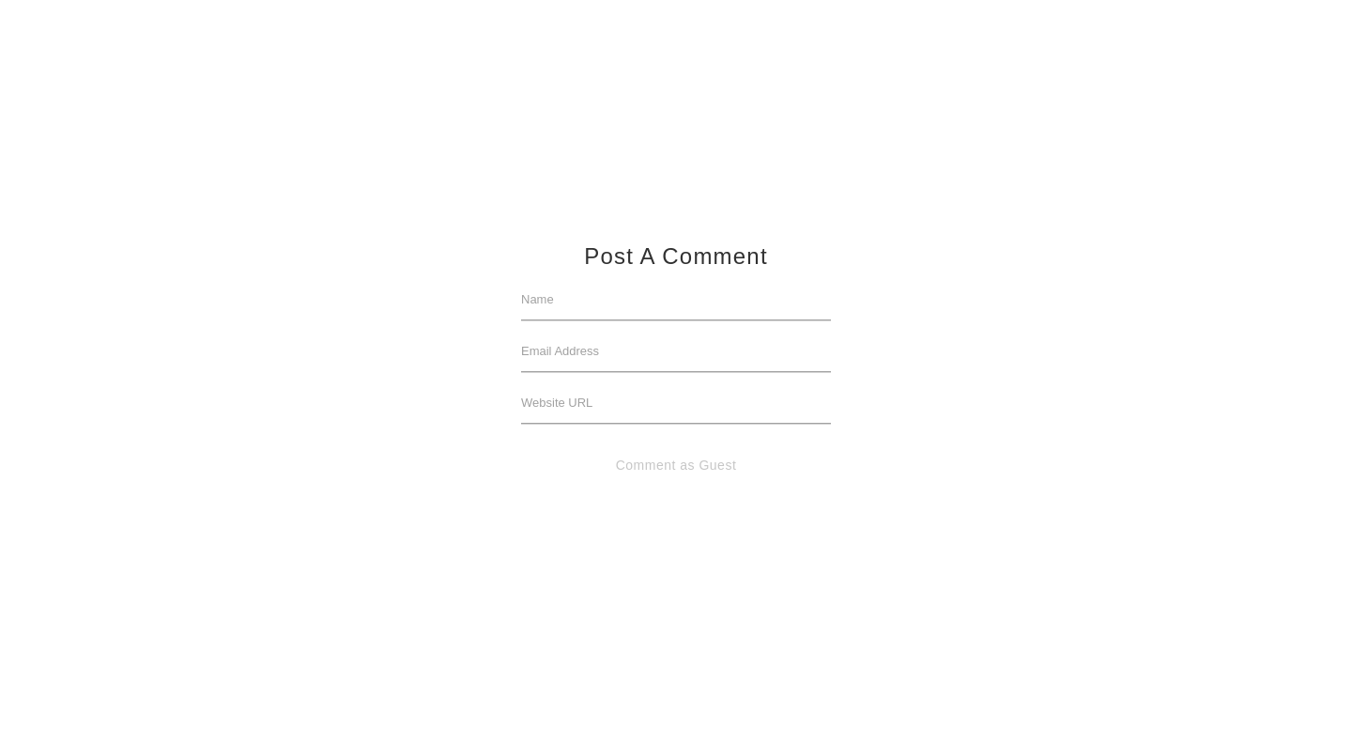
click at [575, 307] on input "text" at bounding box center [676, 300] width 310 height 41
click at [569, 298] on input "text" at bounding box center [676, 300] width 310 height 41
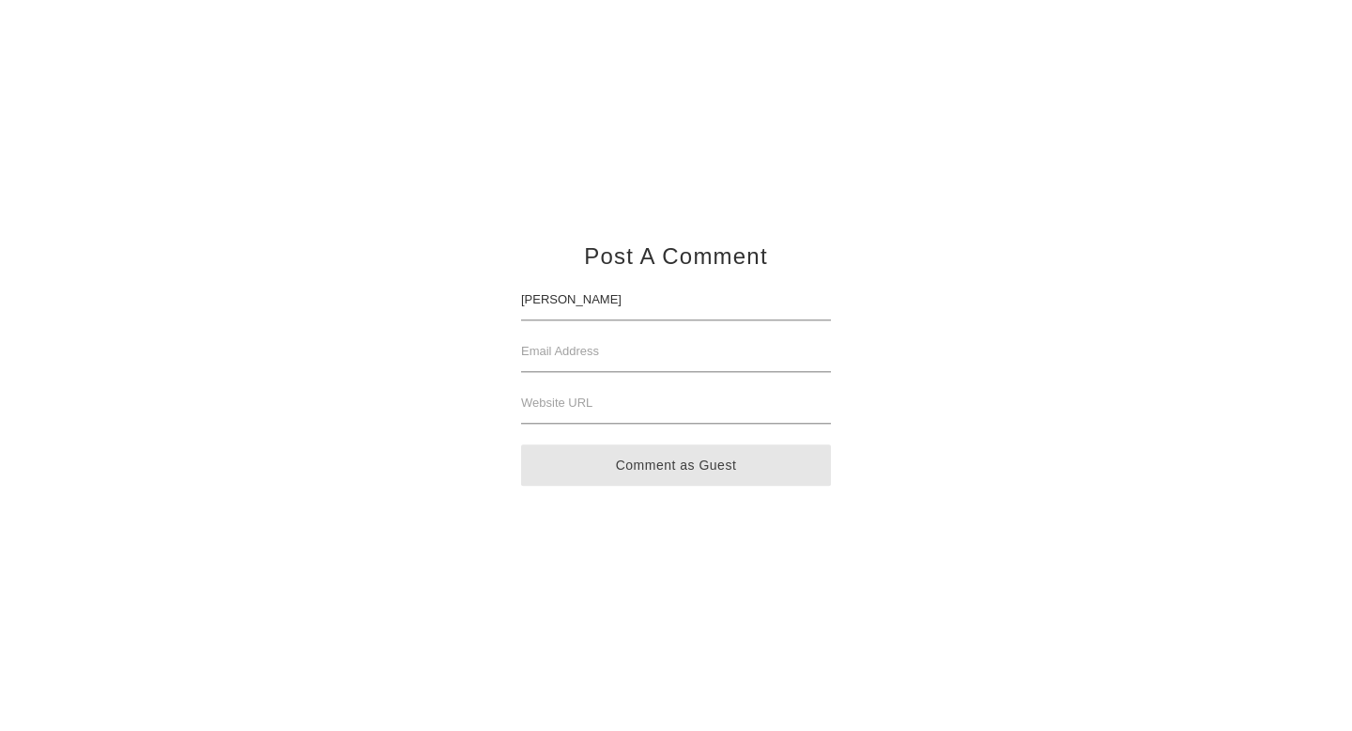
type input "Jordan M."
click at [640, 465] on button "Comment as Guest" at bounding box center [676, 465] width 310 height 41
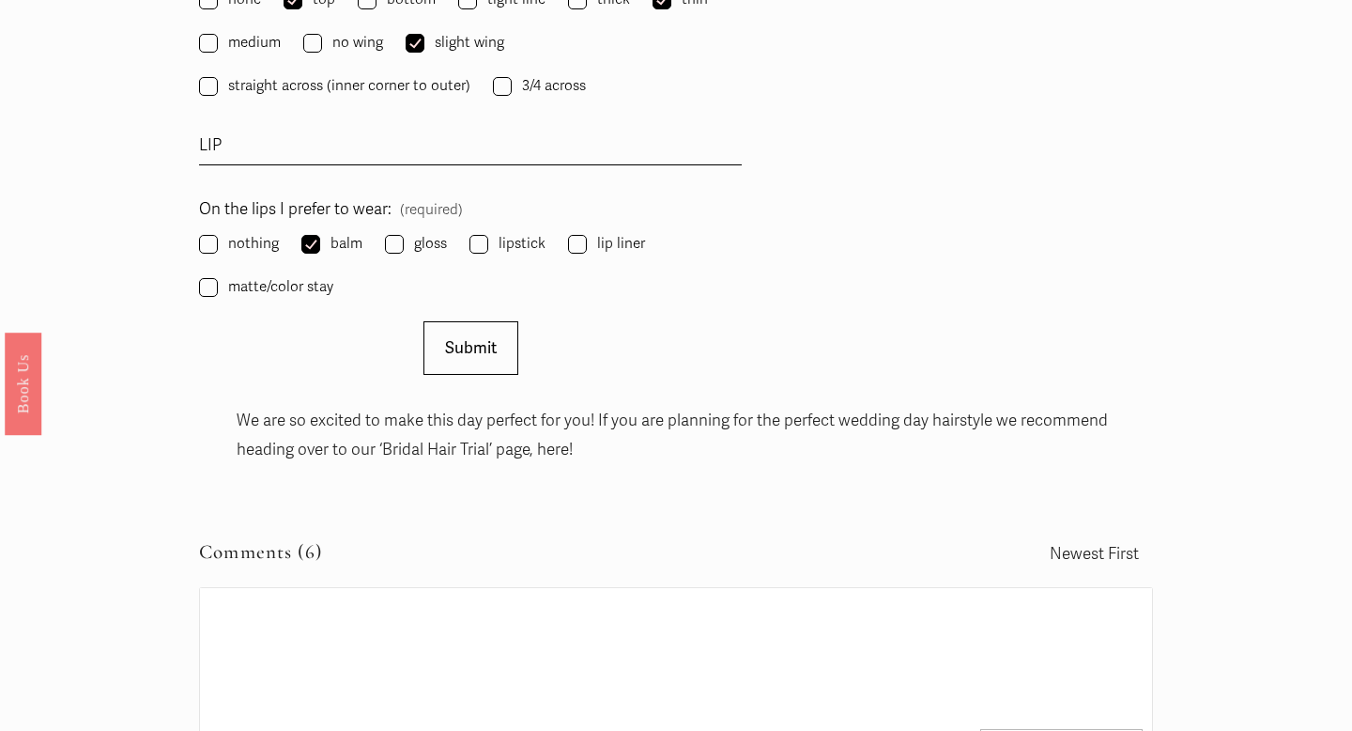
scroll to position [2952, 0]
click at [461, 346] on span "Submit" at bounding box center [471, 349] width 52 height 20
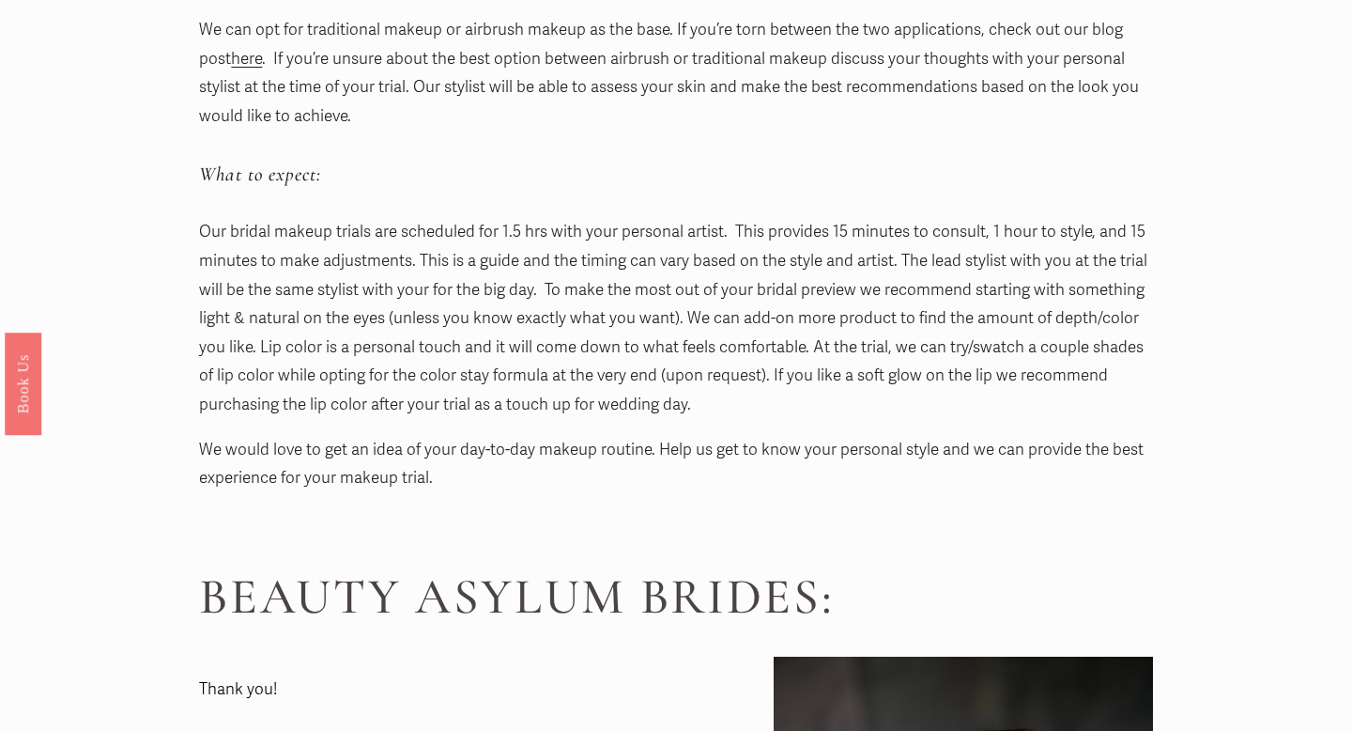
scroll to position [446, 0]
